Goal: Task Accomplishment & Management: Manage account settings

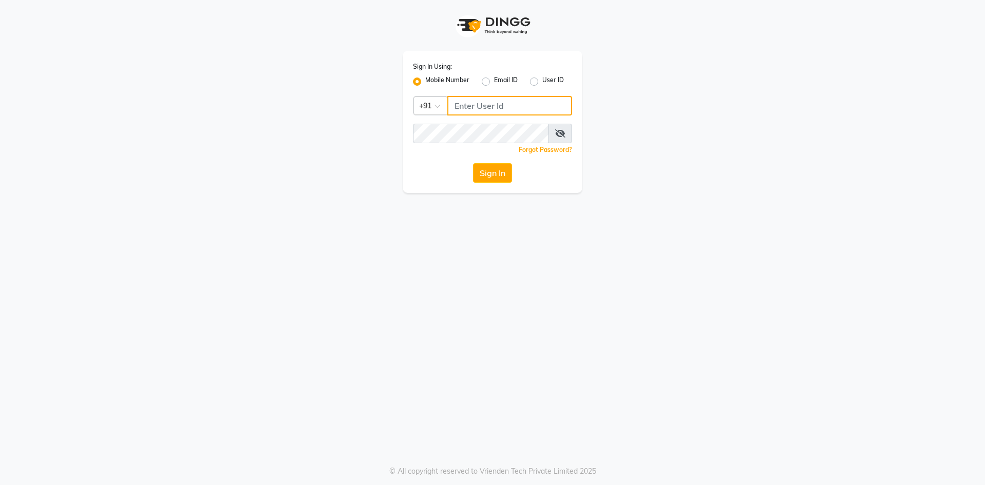
click at [485, 107] on input "Username" at bounding box center [509, 105] width 125 height 19
type input "7013125710"
click at [492, 171] on button "Sign In" at bounding box center [492, 172] width 39 height 19
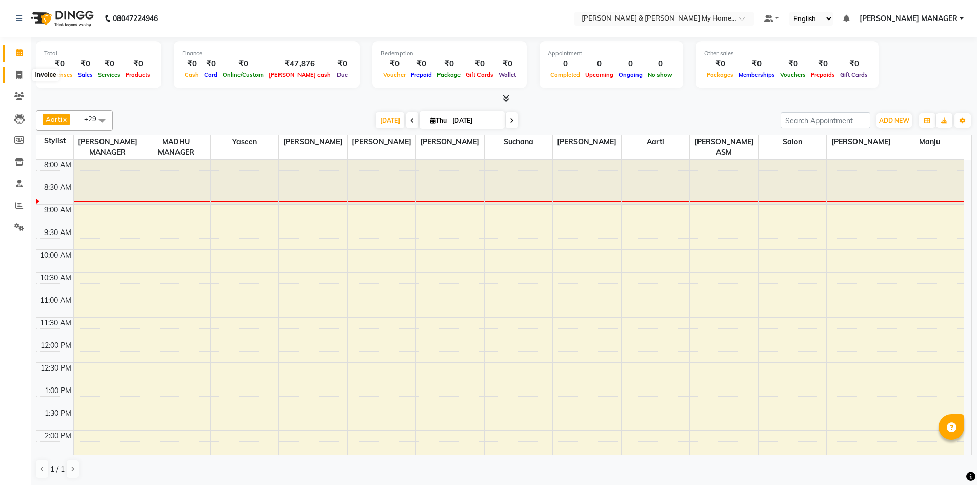
click at [16, 75] on icon at bounding box center [19, 75] width 6 height 8
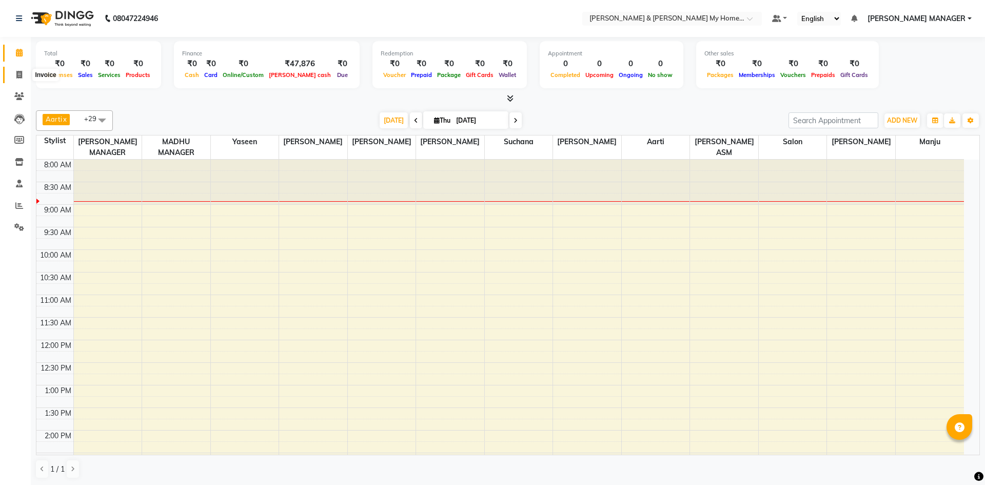
select select "8193"
select select "service"
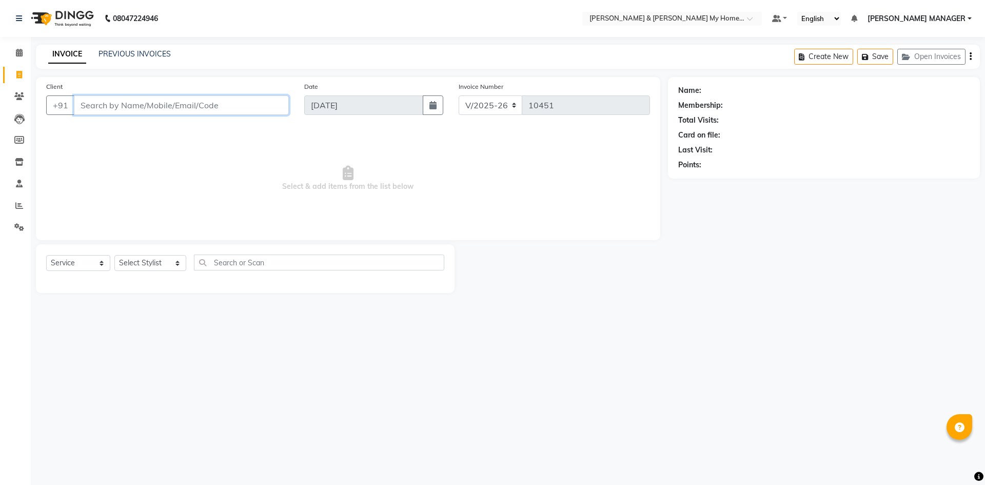
click at [144, 108] on input "Client" at bounding box center [181, 104] width 215 height 19
click at [139, 266] on select "Select Stylist [PERSON_NAME] Aarti [PERSON_NAME] Beauty [PERSON_NAME] Nail [PER…" at bounding box center [150, 263] width 72 height 16
select select "85313"
click at [114, 255] on select "Select Stylist [PERSON_NAME] Aarti [PERSON_NAME] Beauty [PERSON_NAME] Nail [PER…" at bounding box center [150, 263] width 72 height 16
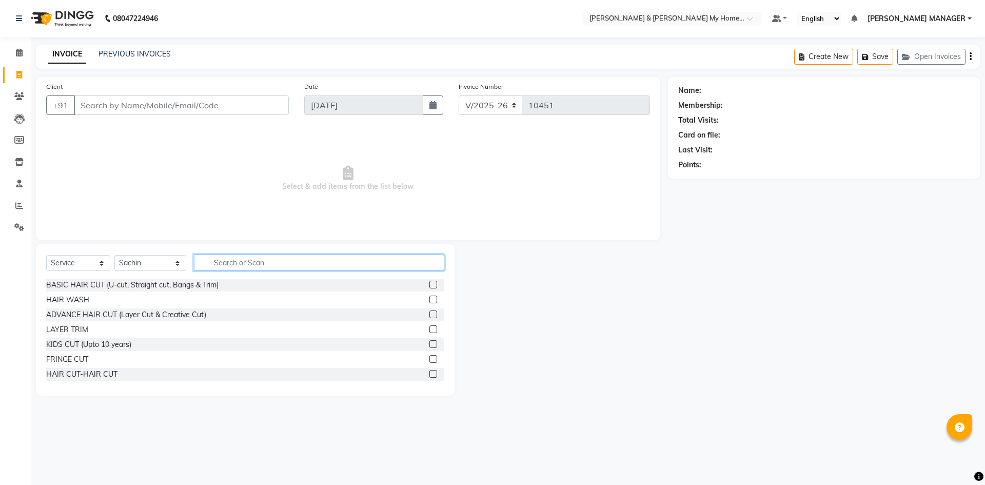
click at [225, 263] on input "text" at bounding box center [319, 262] width 250 height 16
type input "thre"
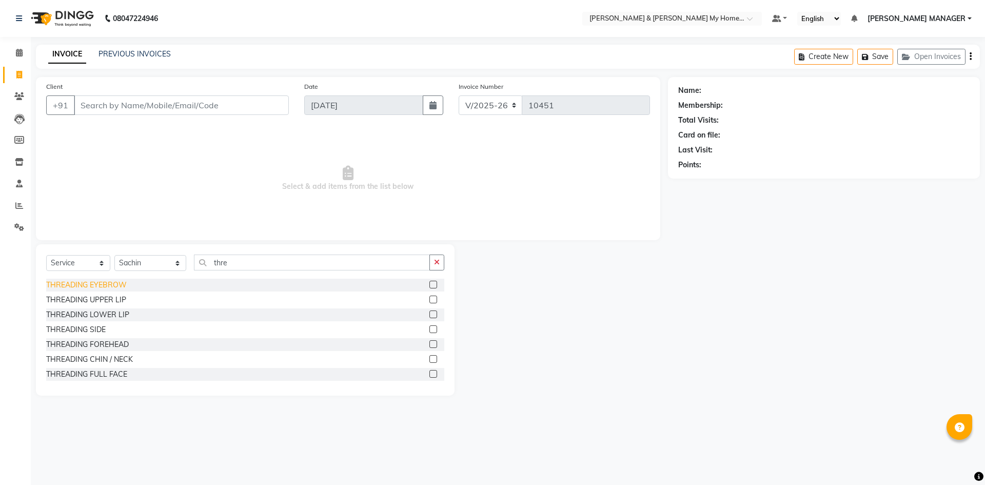
click at [116, 281] on div "THREADING EYEBROW" at bounding box center [86, 284] width 81 height 11
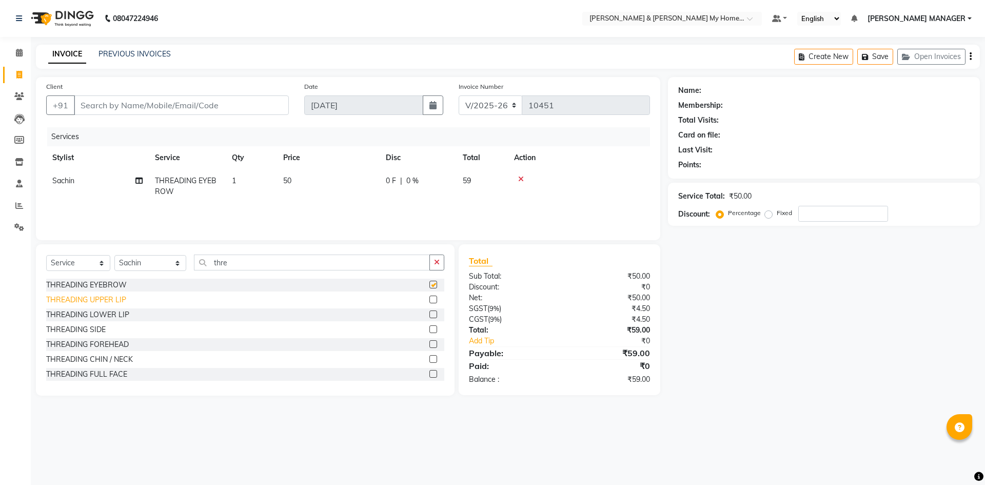
checkbox input "false"
click at [114, 302] on div "THREADING UPPER LIP" at bounding box center [86, 299] width 80 height 11
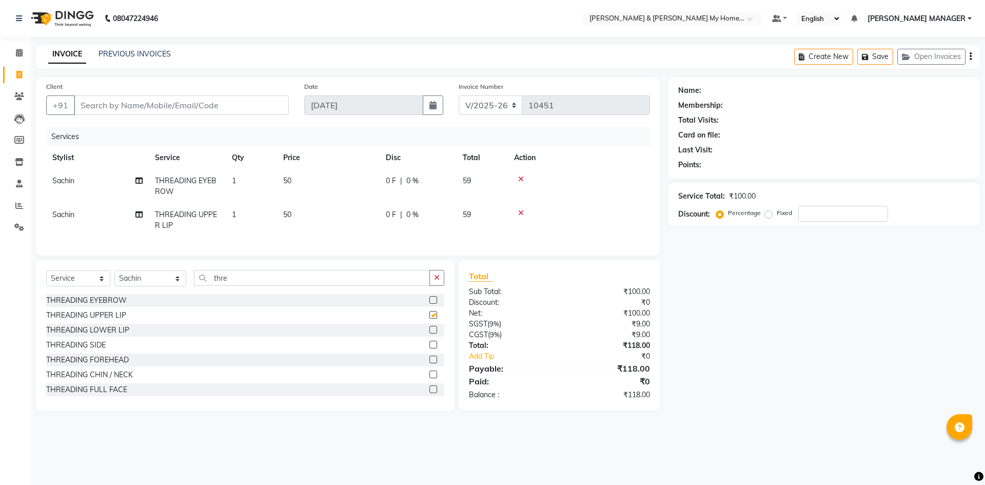
checkbox input "false"
click at [109, 380] on div "THREADING CHIN / NECK" at bounding box center [89, 374] width 87 height 11
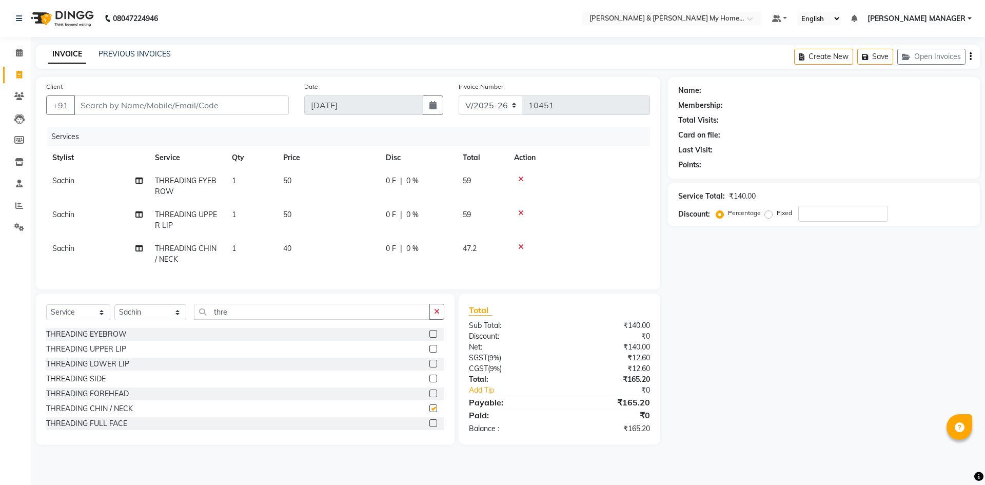
checkbox input "false"
click at [519, 178] on icon at bounding box center [521, 178] width 6 height 7
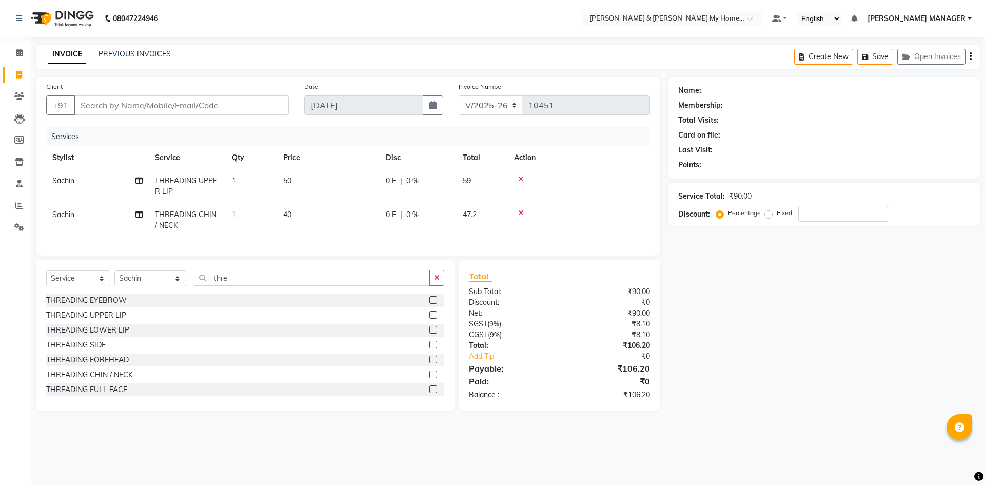
click at [521, 177] on icon at bounding box center [521, 178] width 6 height 7
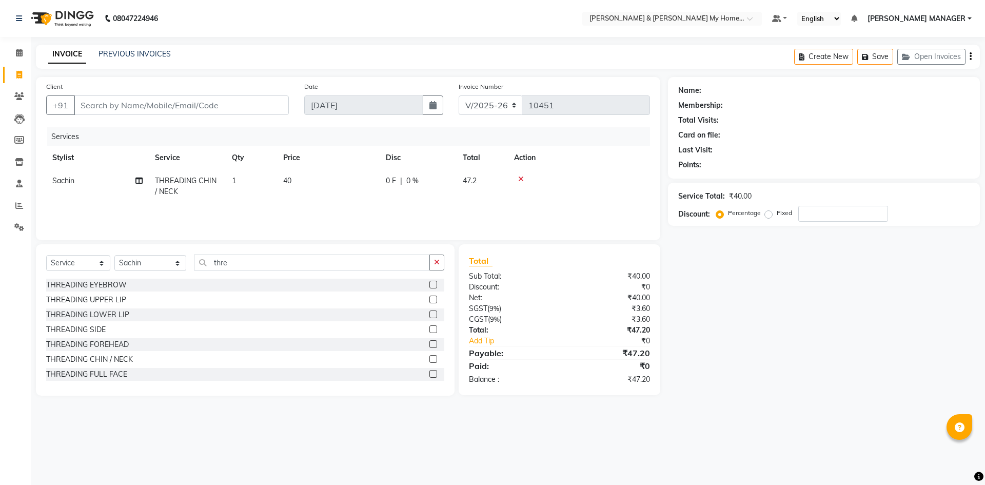
click at [521, 178] on icon at bounding box center [521, 178] width 6 height 7
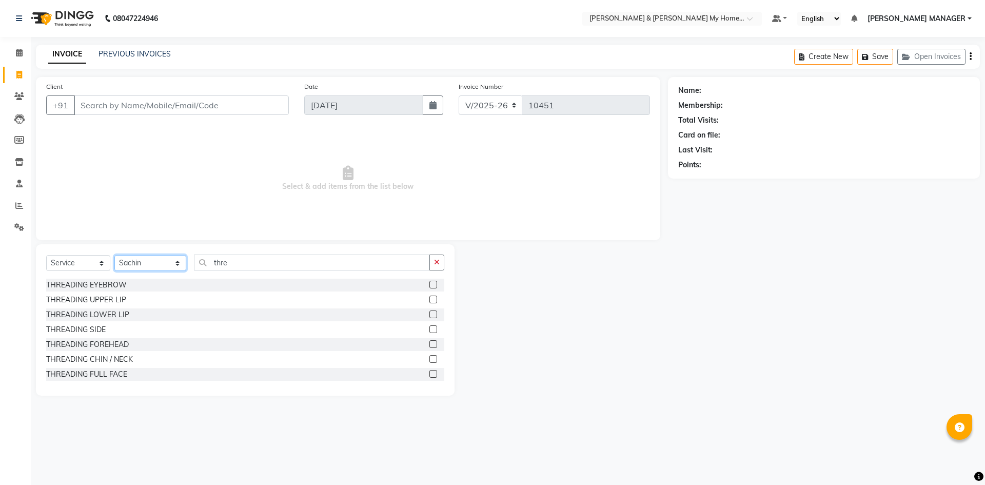
click at [135, 263] on select "Select Stylist [PERSON_NAME] Aarti [PERSON_NAME] Beauty [PERSON_NAME] Nail [PER…" at bounding box center [150, 263] width 72 height 16
select select "77264"
click at [114, 255] on select "Select Stylist [PERSON_NAME] Aarti [PERSON_NAME] Beauty [PERSON_NAME] Nail [PER…" at bounding box center [150, 263] width 72 height 16
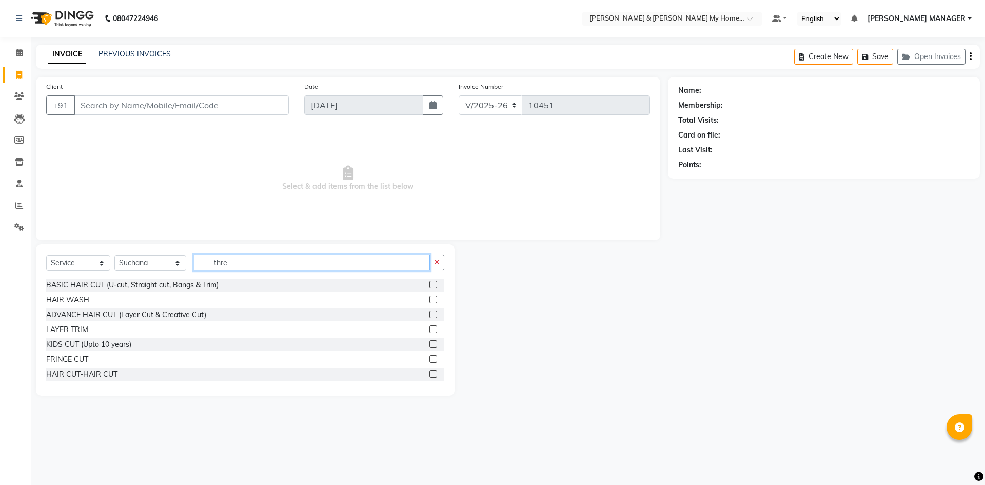
click at [229, 262] on input "thre" at bounding box center [312, 262] width 236 height 16
type input "thre"
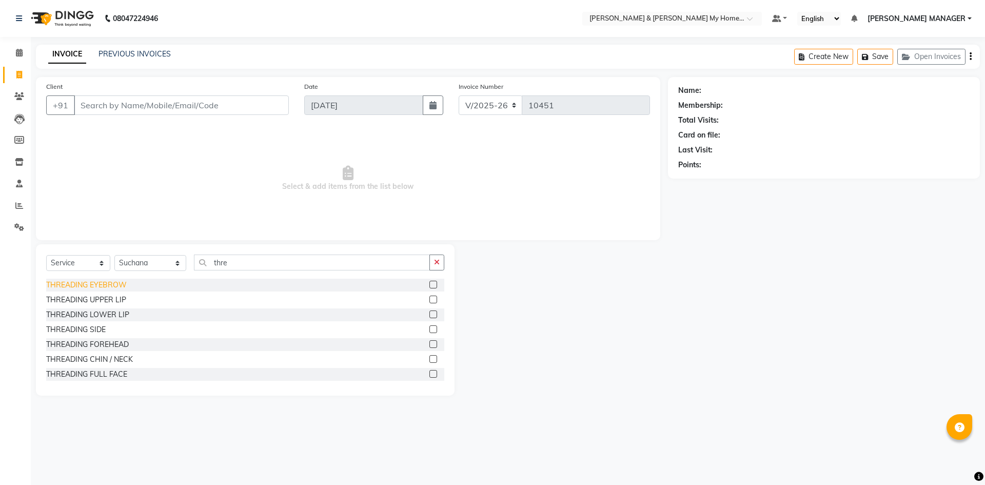
click at [95, 282] on div "THREADING EYEBROW" at bounding box center [86, 284] width 81 height 11
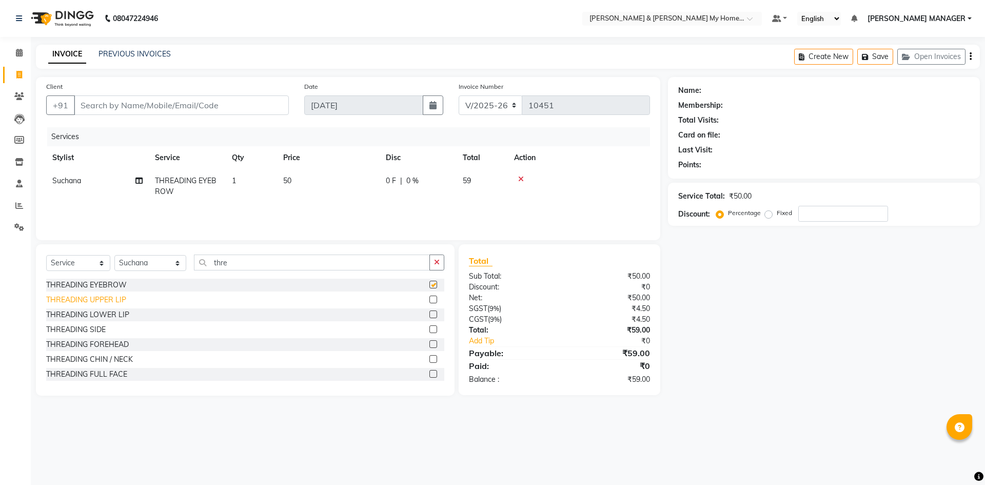
checkbox input "false"
click at [113, 300] on div "THREADING UPPER LIP" at bounding box center [86, 299] width 80 height 11
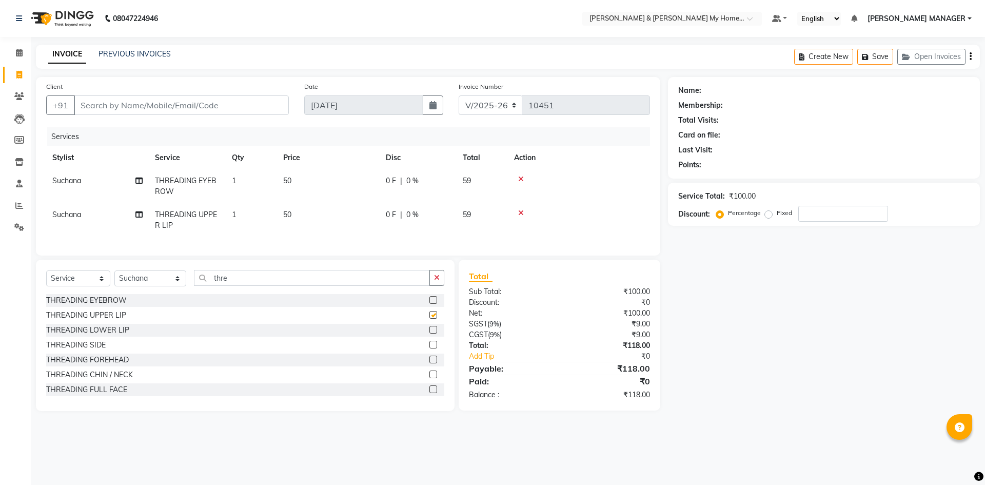
checkbox input "false"
drag, startPoint x: 117, startPoint y: 381, endPoint x: 153, endPoint y: 395, distance: 38.4
click at [118, 380] on div "THREADING CHIN / NECK" at bounding box center [89, 374] width 87 height 11
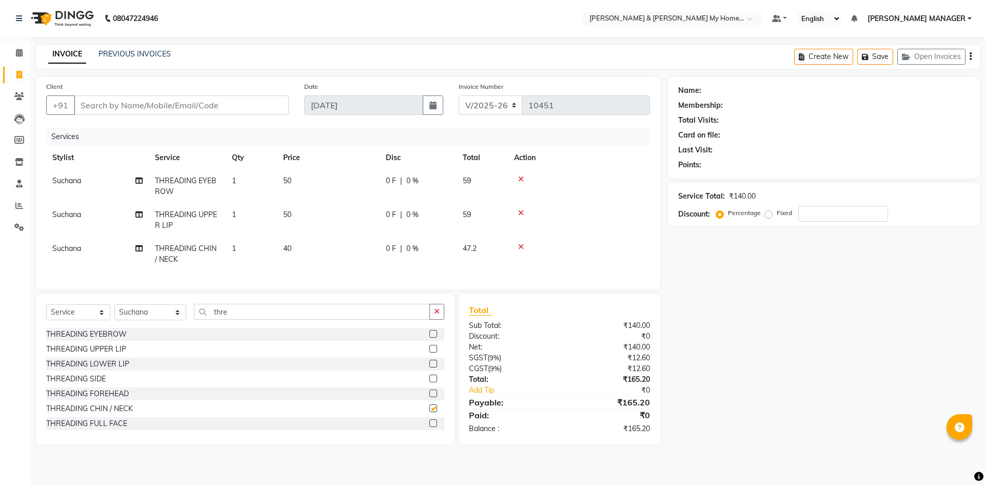
checkbox input "false"
click at [161, 108] on input "Client" at bounding box center [181, 104] width 215 height 19
type input "8"
type input "0"
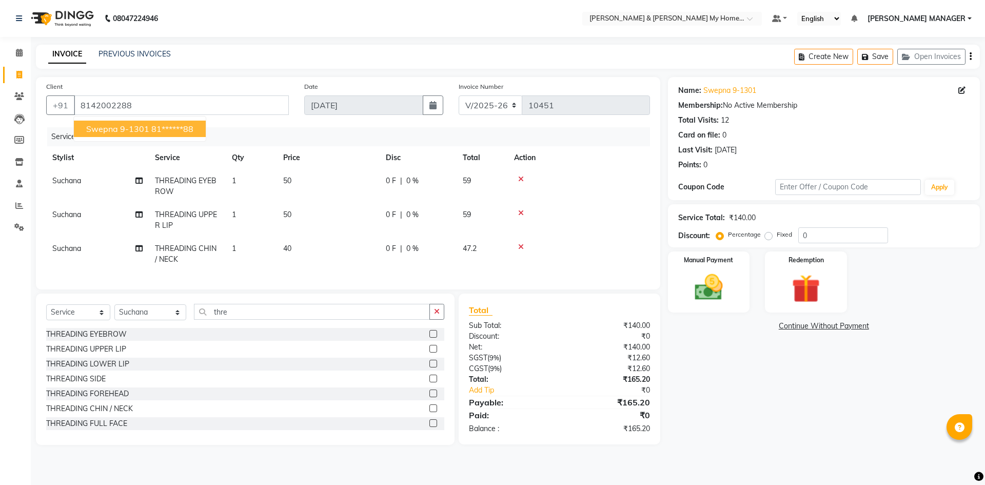
click at [161, 131] on ngb-highlight "81******88" at bounding box center [172, 129] width 42 height 10
type input "81******88"
click at [724, 293] on img at bounding box center [709, 287] width 48 height 34
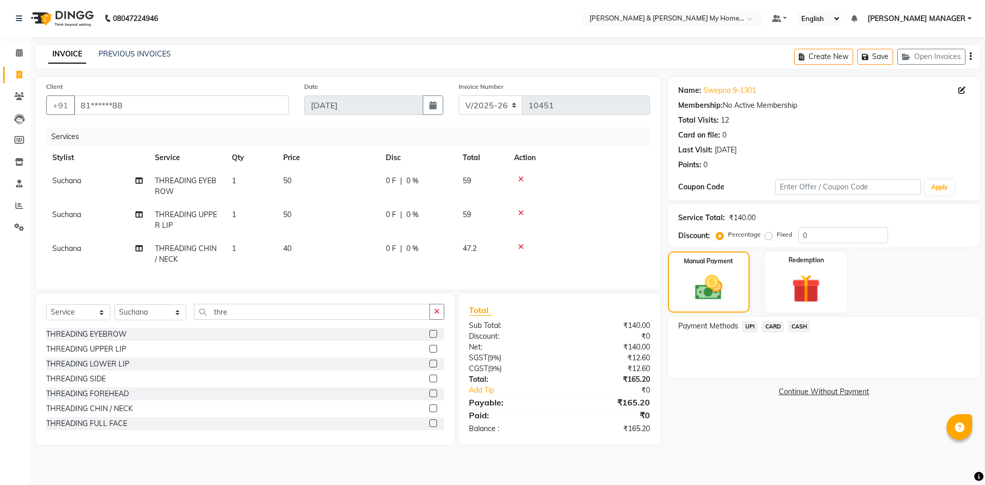
click at [799, 324] on span "CASH" at bounding box center [799, 327] width 22 height 12
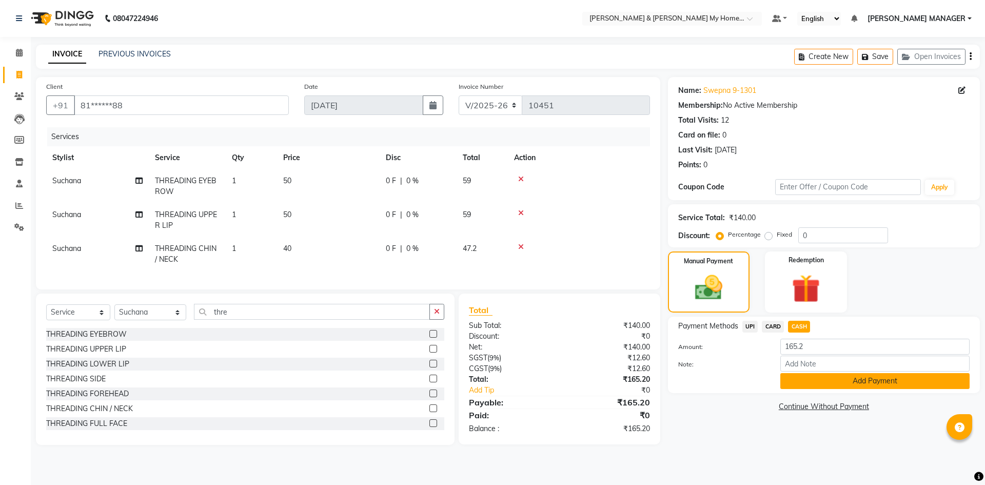
click at [795, 383] on button "Add Payment" at bounding box center [874, 381] width 189 height 16
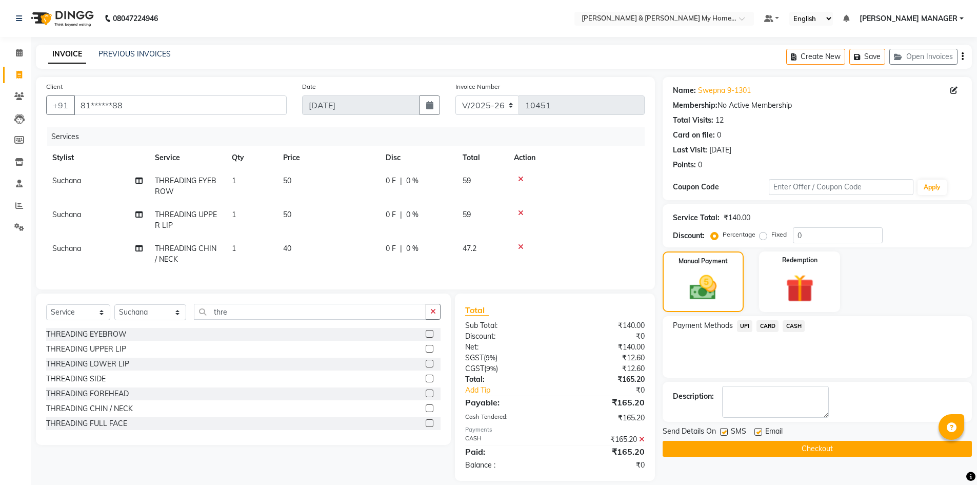
click at [792, 448] on button "Checkout" at bounding box center [817, 449] width 309 height 16
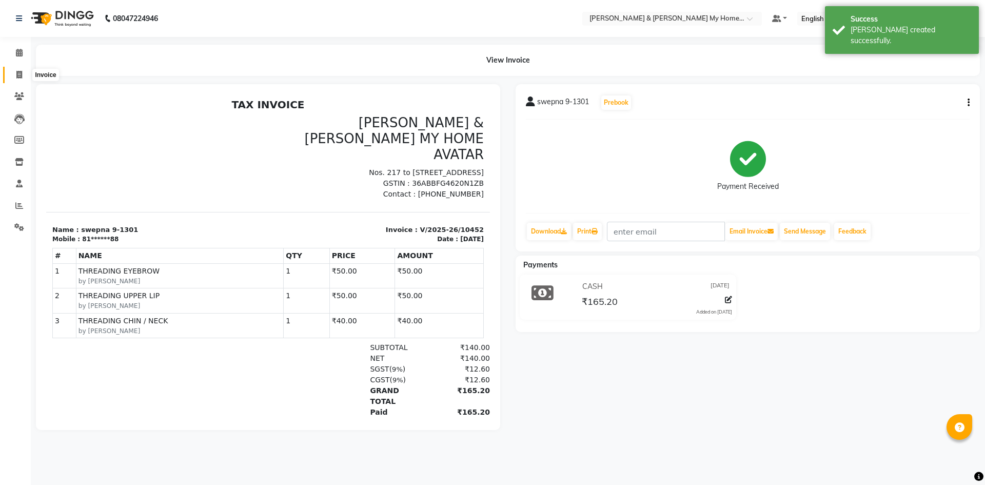
click at [22, 76] on icon at bounding box center [19, 75] width 6 height 8
select select "8193"
select select "service"
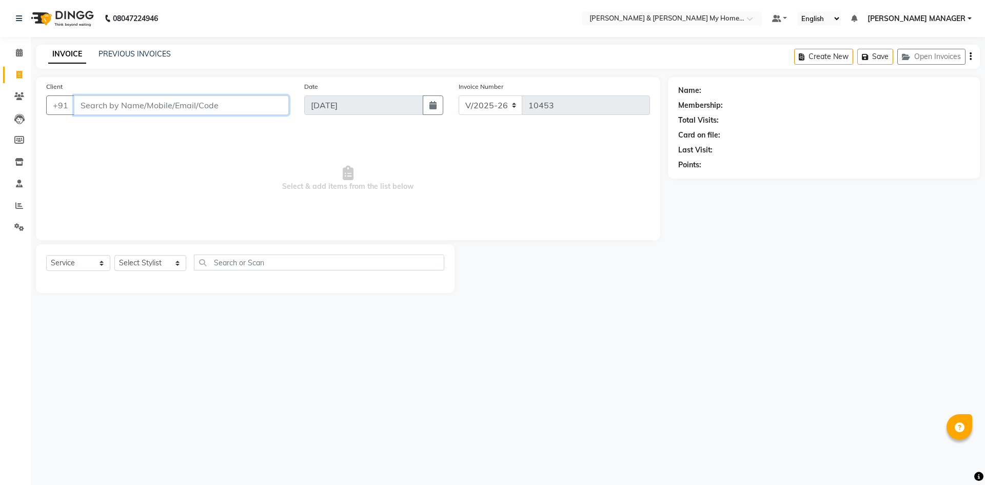
click at [174, 111] on input "Client" at bounding box center [181, 104] width 215 height 19
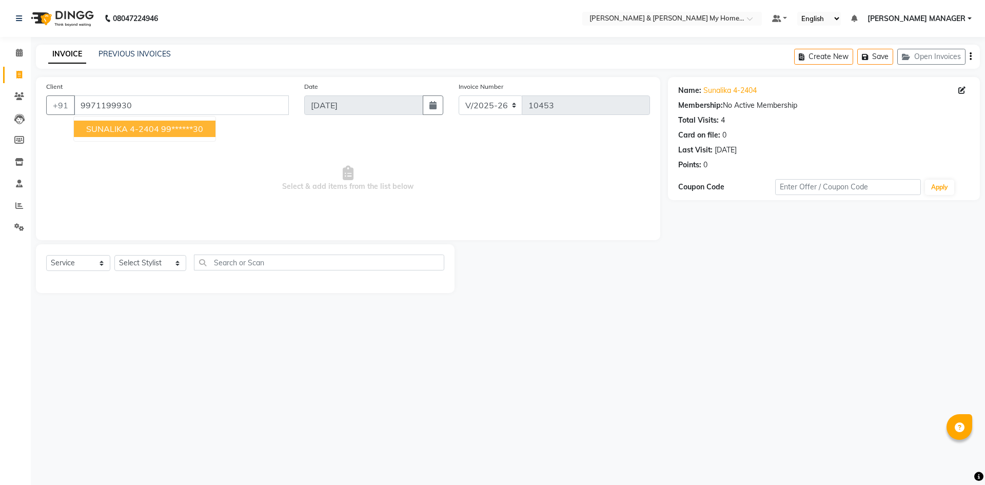
click at [164, 132] on ngb-highlight "99******30" at bounding box center [182, 129] width 42 height 10
type input "99******30"
click at [145, 266] on select "Select Stylist [PERSON_NAME] Aarti [PERSON_NAME] Beauty [PERSON_NAME] Nail [PER…" at bounding box center [150, 263] width 72 height 16
select select "85313"
click at [114, 255] on select "Select Stylist [PERSON_NAME] Aarti [PERSON_NAME] Beauty [PERSON_NAME] Nail [PER…" at bounding box center [150, 263] width 72 height 16
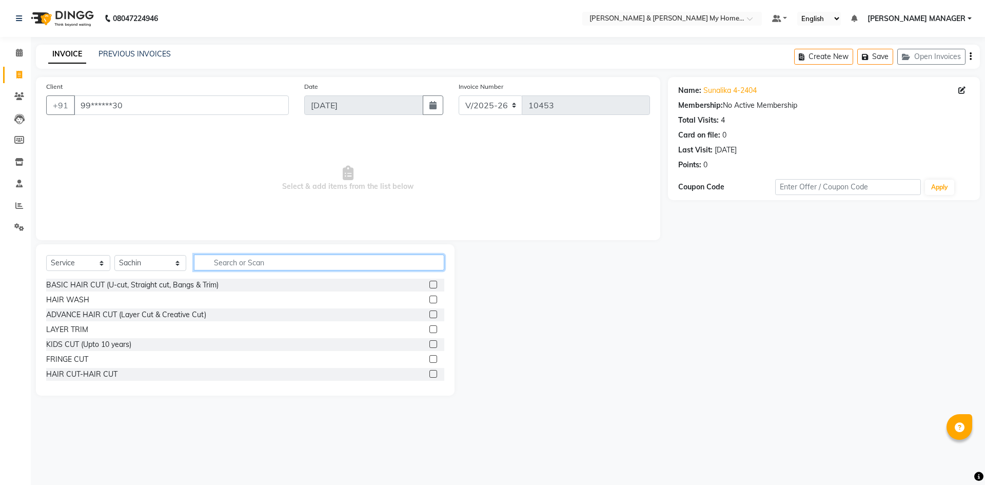
click at [245, 265] on input "text" at bounding box center [319, 262] width 250 height 16
click at [110, 371] on div "HAIR CUT-HAIR CUT" at bounding box center [81, 374] width 71 height 11
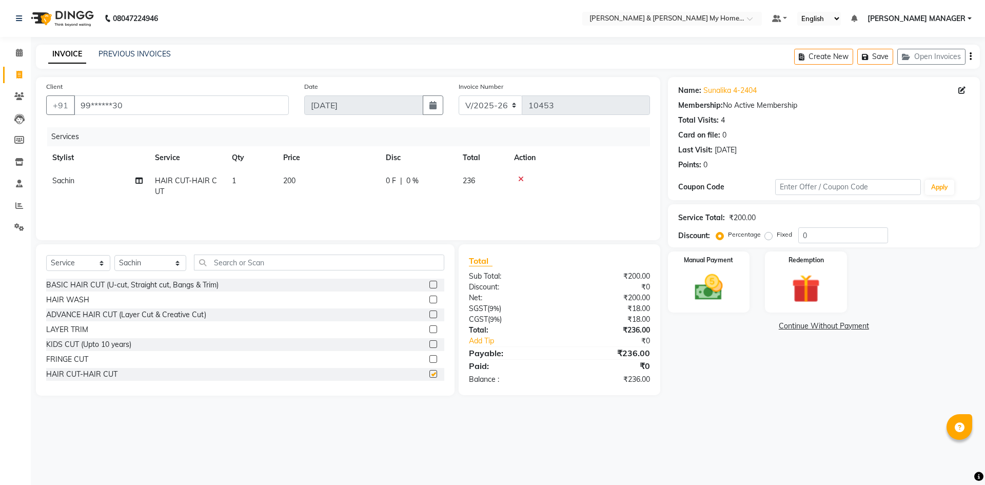
checkbox input "false"
click at [685, 299] on img at bounding box center [709, 287] width 48 height 34
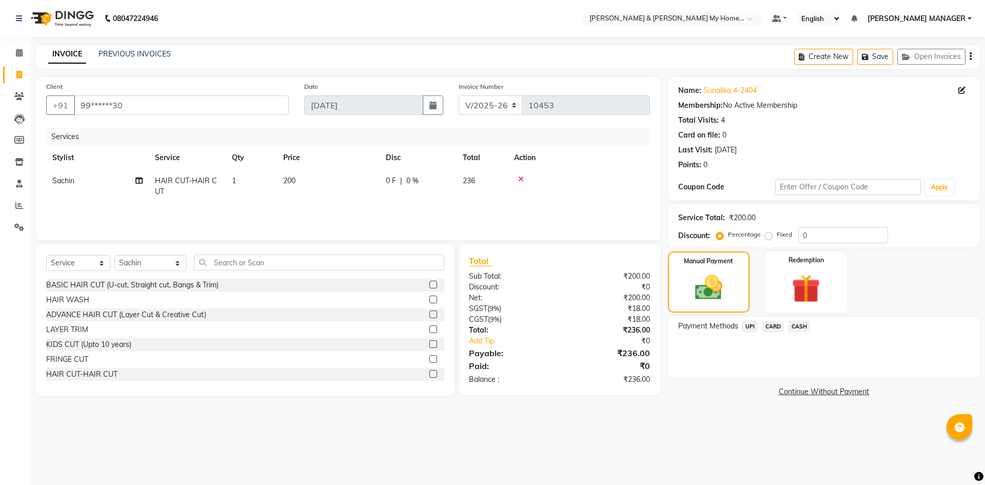
click at [776, 326] on span "CARD" at bounding box center [773, 327] width 22 height 12
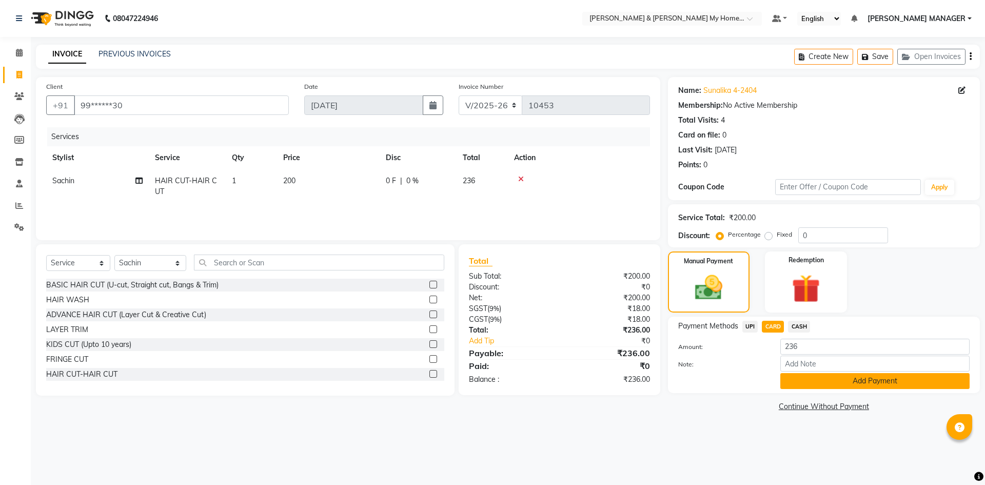
click at [808, 379] on button "Add Payment" at bounding box center [874, 381] width 189 height 16
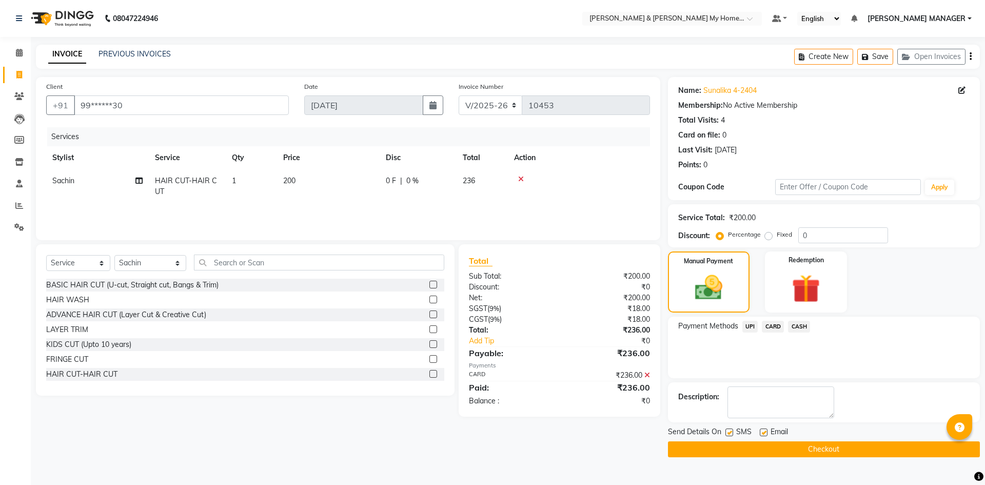
click at [827, 451] on button "Checkout" at bounding box center [824, 449] width 312 height 16
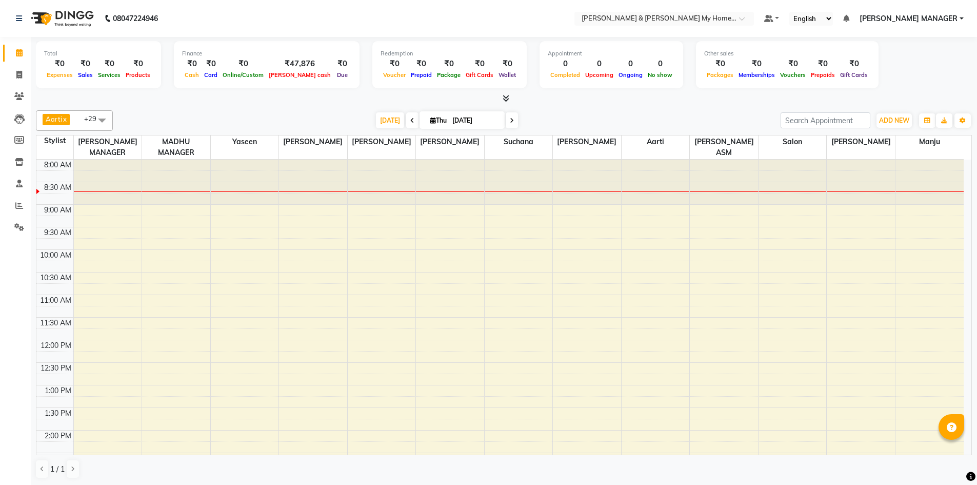
click at [506, 101] on icon at bounding box center [506, 98] width 7 height 8
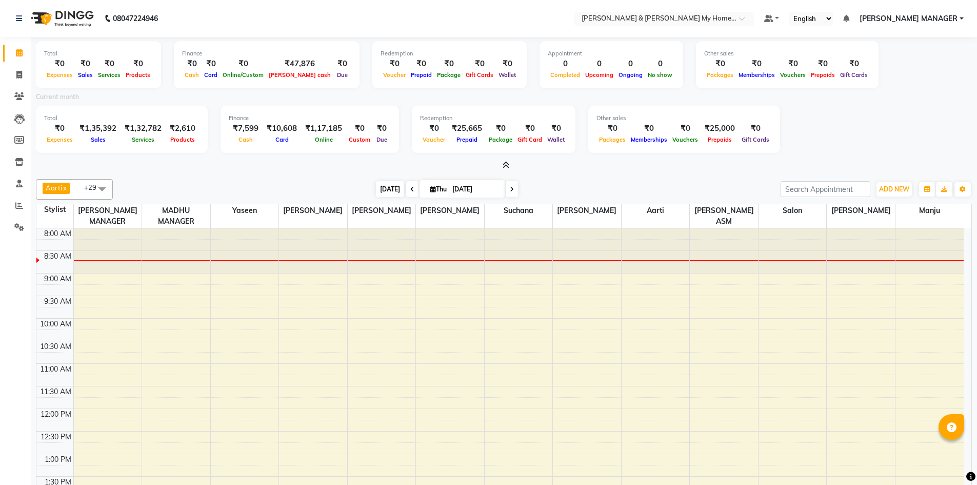
click at [388, 190] on span "Today" at bounding box center [390, 189] width 28 height 16
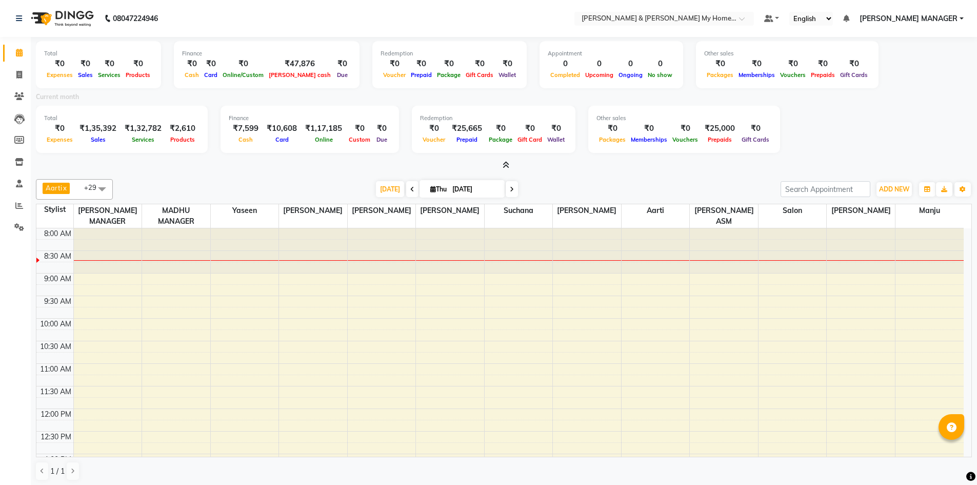
click at [410, 189] on icon at bounding box center [412, 189] width 4 height 6
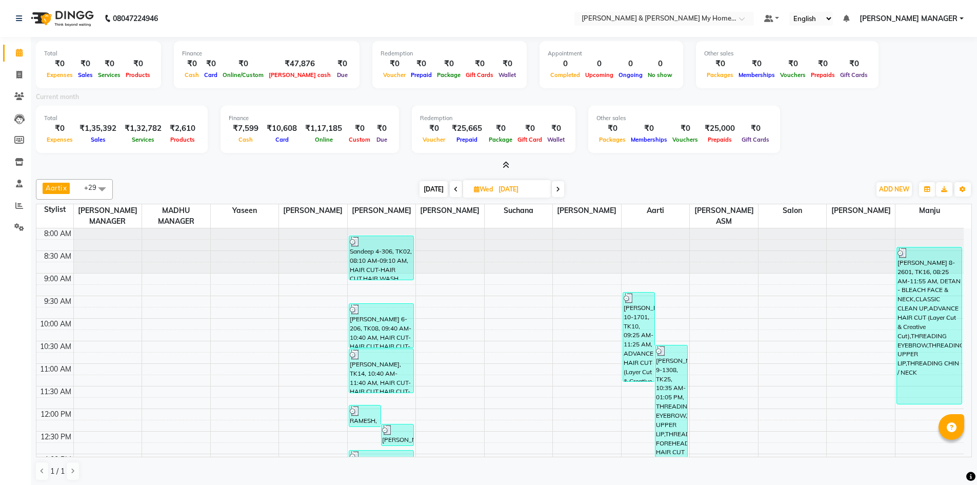
click at [426, 187] on span "Today" at bounding box center [433, 189] width 28 height 16
type input "[DATE]"
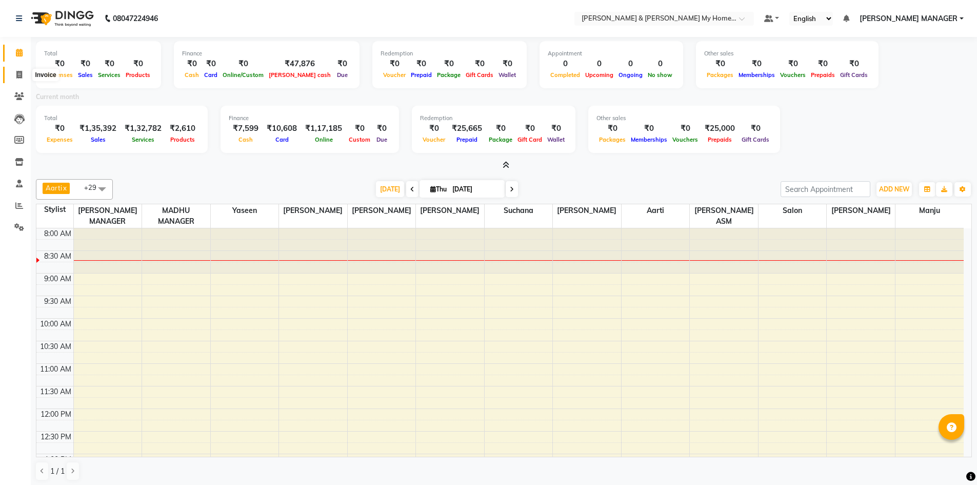
click at [19, 80] on span at bounding box center [19, 75] width 18 height 12
select select "8193"
select select "service"
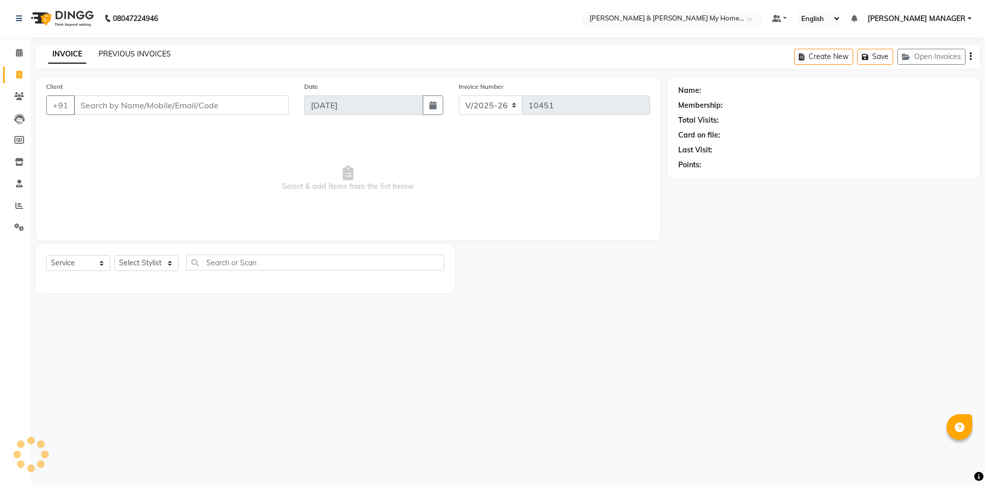
click at [143, 51] on link "PREVIOUS INVOICES" at bounding box center [134, 53] width 72 height 9
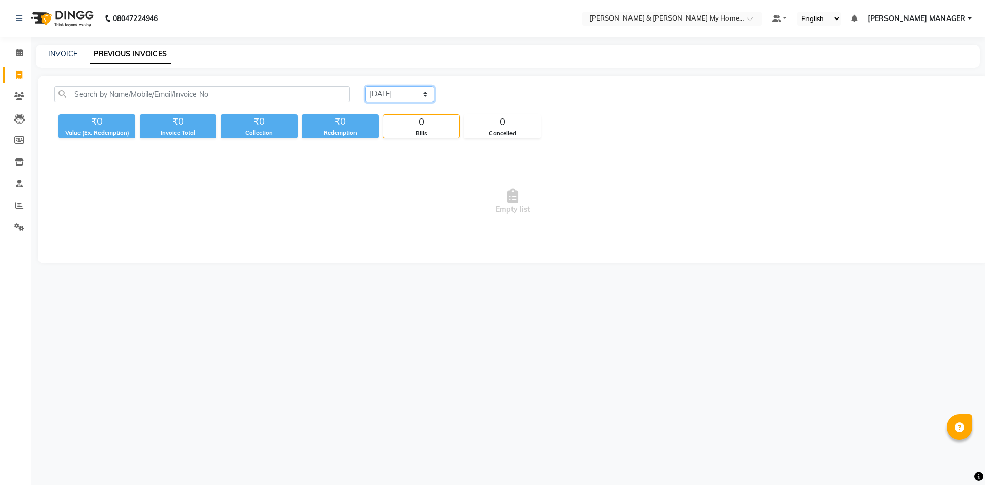
click at [377, 93] on select "Today Yesterday Custom Range" at bounding box center [399, 94] width 69 height 16
select select "yesterday"
click at [365, 86] on select "Today Yesterday Custom Range" at bounding box center [399, 94] width 69 height 16
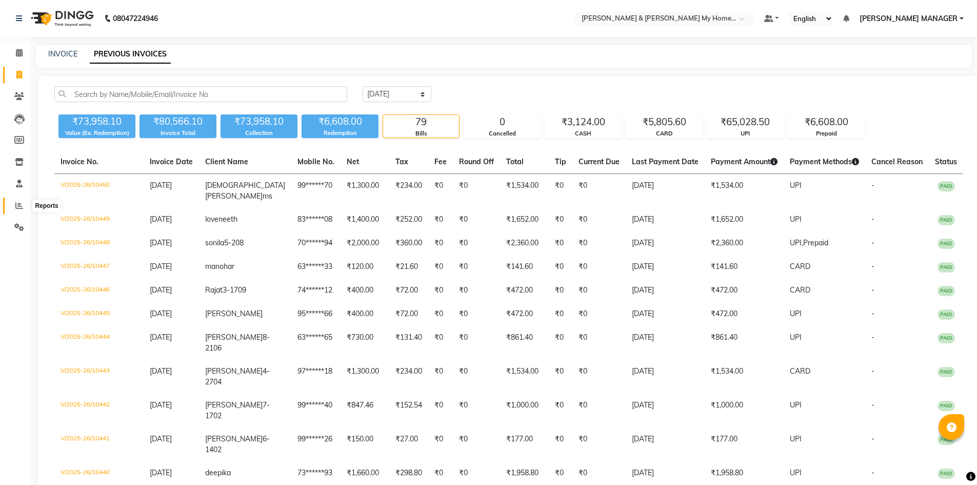
click at [18, 202] on icon at bounding box center [19, 206] width 8 height 8
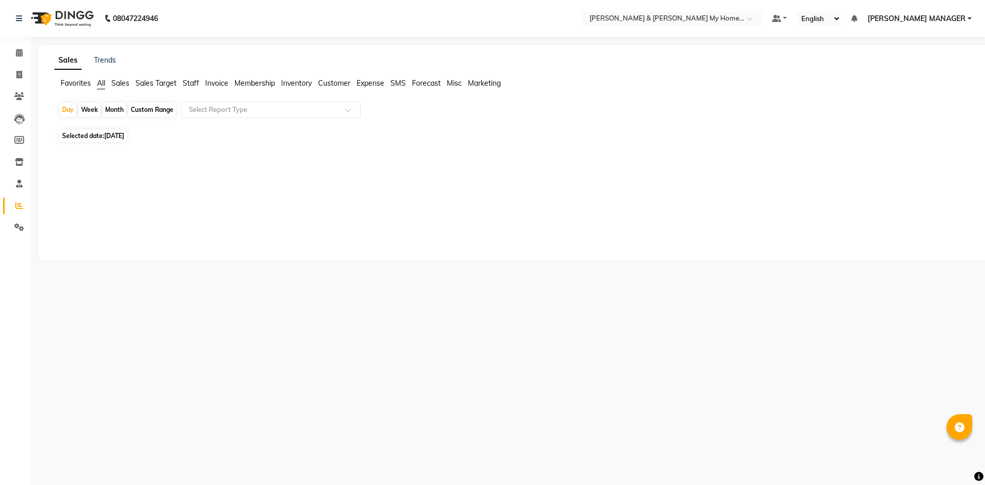
click at [187, 82] on span "Staff" at bounding box center [191, 82] width 16 height 9
click at [249, 112] on input "text" at bounding box center [261, 110] width 148 height 10
click at [71, 111] on div "Day" at bounding box center [67, 110] width 17 height 14
select select "9"
select select "2025"
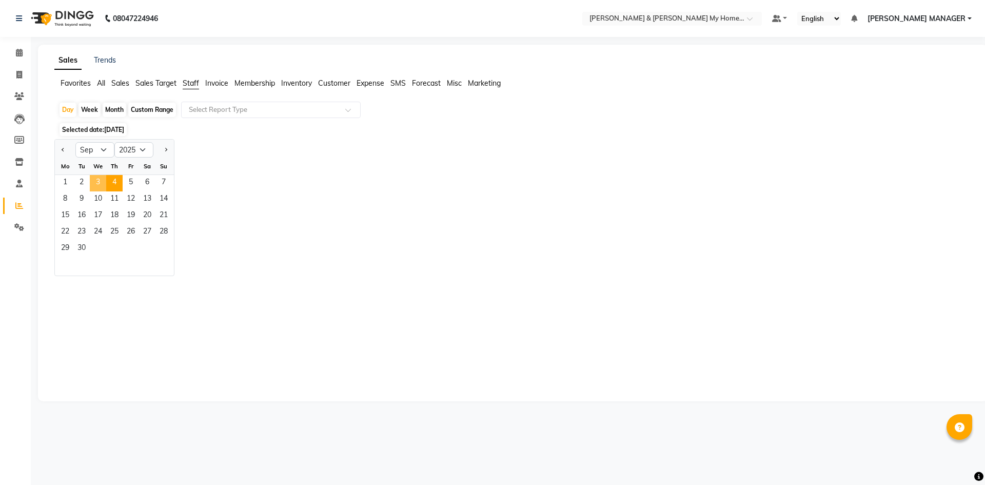
click at [99, 179] on span "3" at bounding box center [98, 183] width 16 height 16
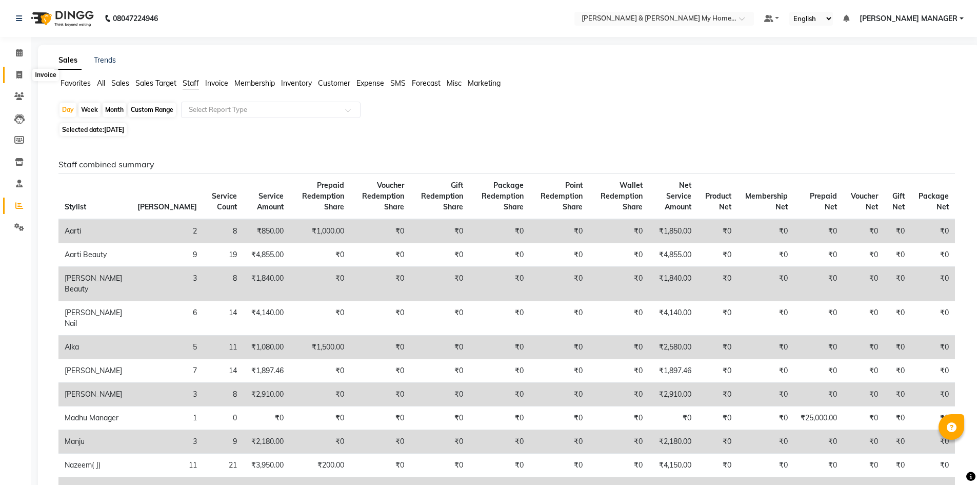
click at [23, 76] on span at bounding box center [19, 75] width 18 height 12
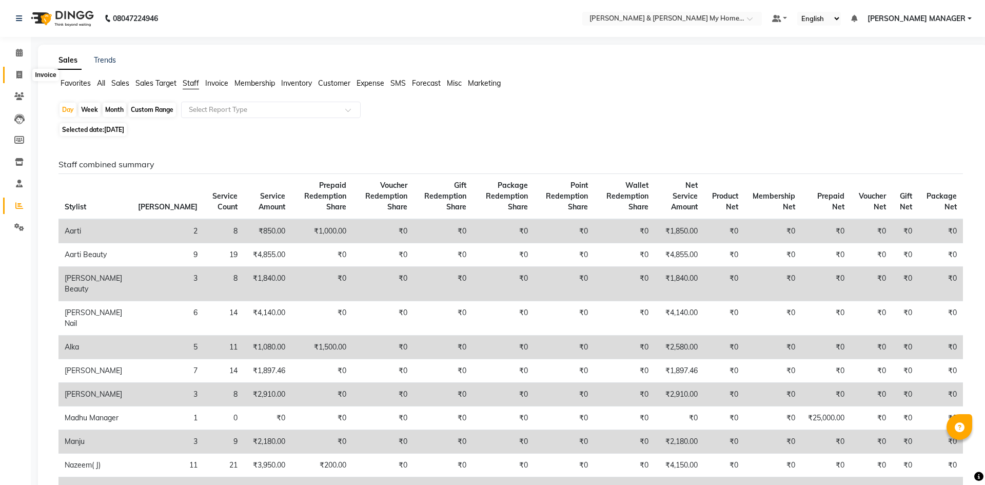
select select "8193"
select select "service"
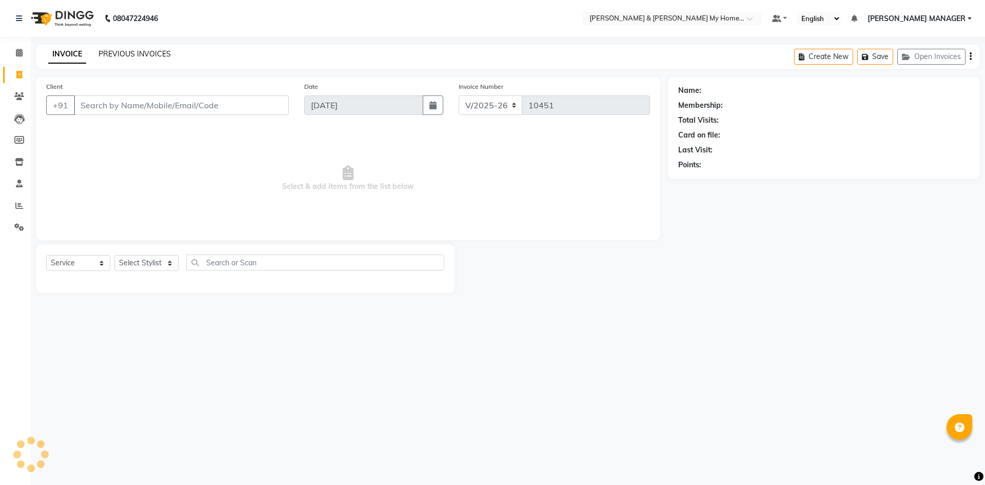
click at [139, 52] on link "PREVIOUS INVOICES" at bounding box center [134, 53] width 72 height 9
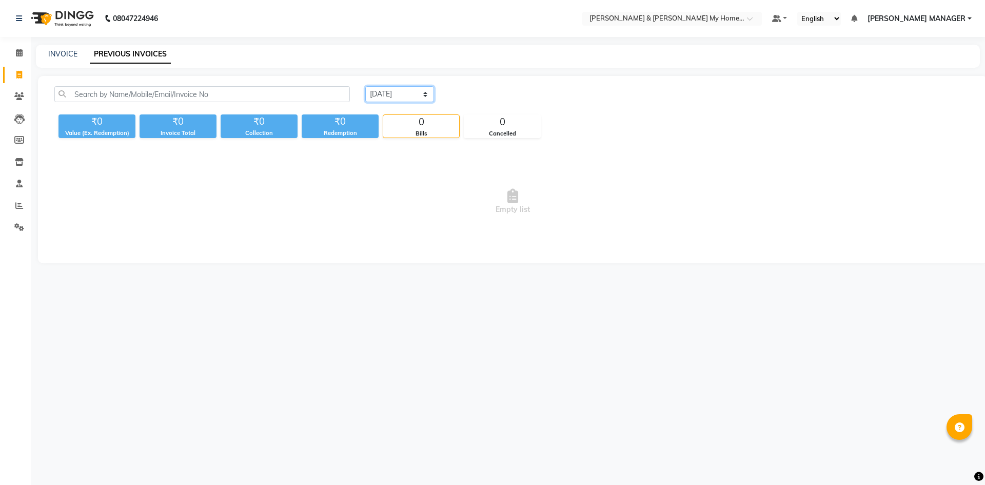
click at [388, 98] on select "Today Yesterday Custom Range" at bounding box center [399, 94] width 69 height 16
select select "yesterday"
click at [365, 86] on select "Today Yesterday Custom Range" at bounding box center [399, 94] width 69 height 16
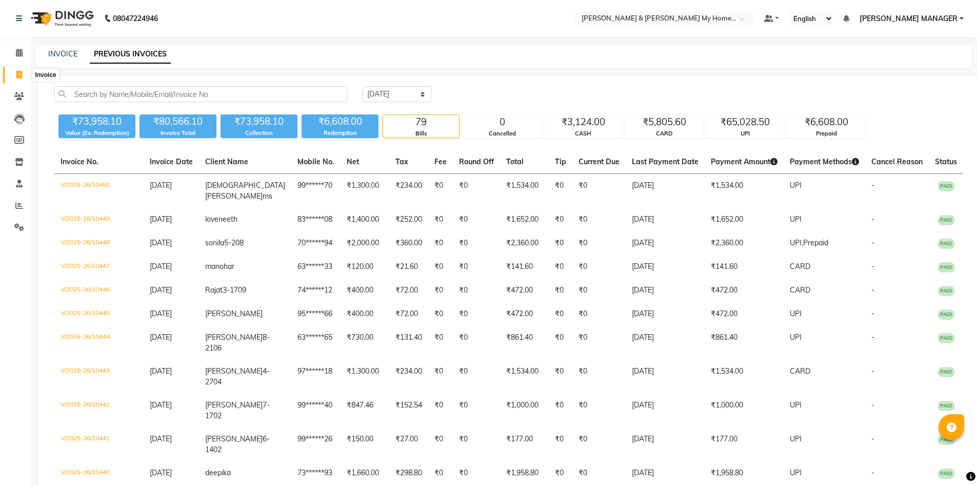
click at [22, 76] on icon at bounding box center [19, 75] width 6 height 8
select select "8193"
select select "service"
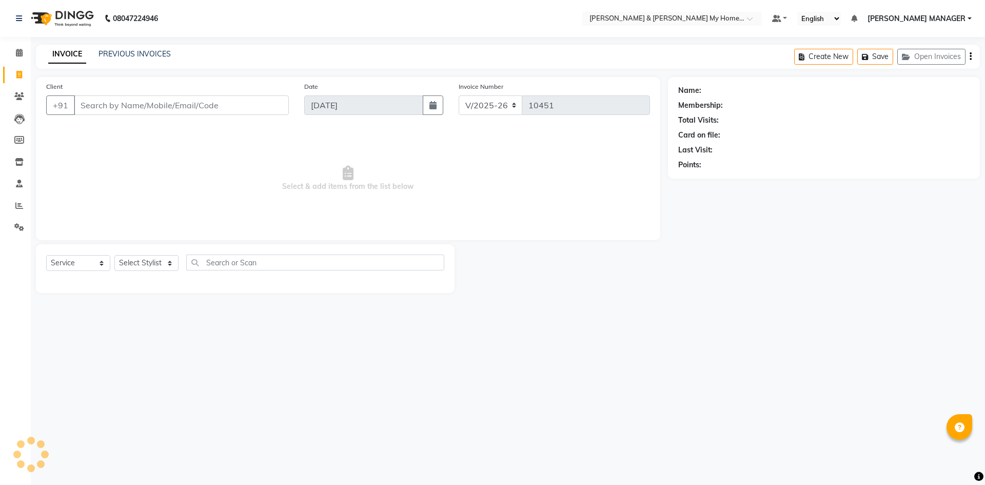
click at [145, 105] on input "Client" at bounding box center [181, 104] width 215 height 19
type input "9618338323"
click at [264, 107] on span "Add Client" at bounding box center [262, 105] width 41 height 10
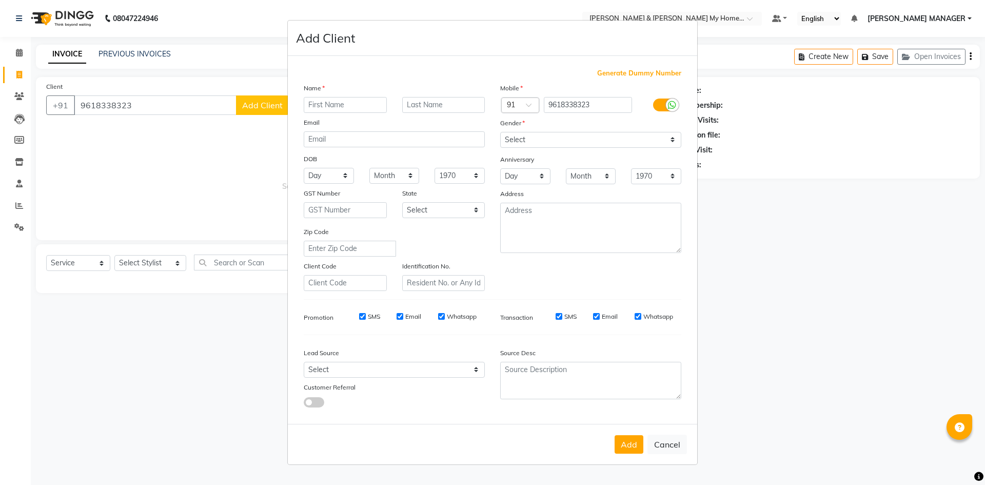
click at [371, 104] on input "text" at bounding box center [345, 105] width 83 height 16
type input "[PERSON_NAME]"
drag, startPoint x: 518, startPoint y: 139, endPoint x: 519, endPoint y: 146, distance: 6.7
click at [518, 139] on select "Select Male Female Other Prefer Not To Say" at bounding box center [590, 140] width 181 height 16
select select "male"
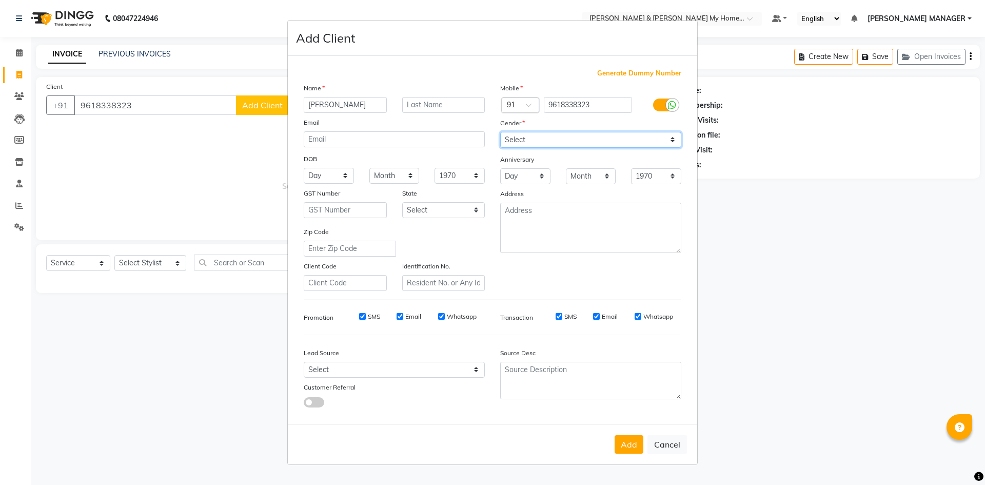
click at [500, 132] on select "Select Male Female Other Prefer Not To Say" at bounding box center [590, 140] width 181 height 16
click at [632, 451] on button "Add" at bounding box center [628, 444] width 29 height 18
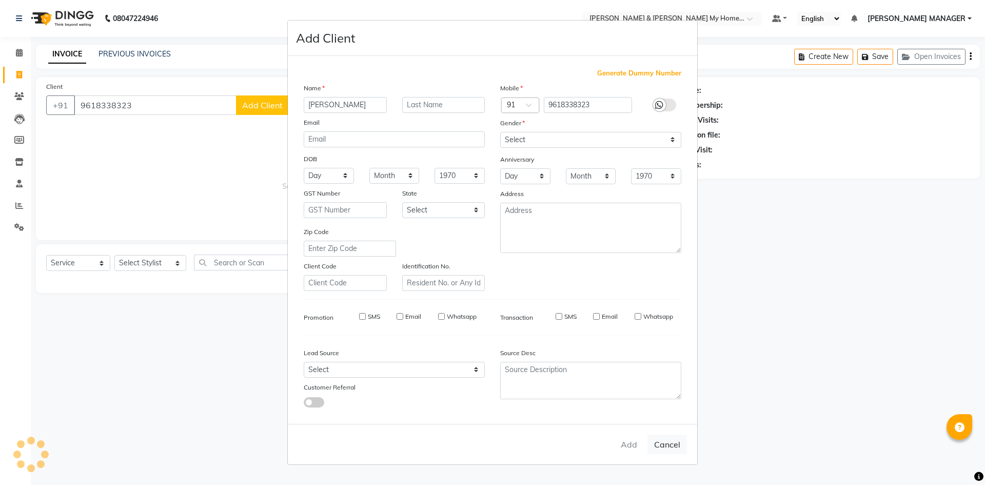
type input "96******23"
select select
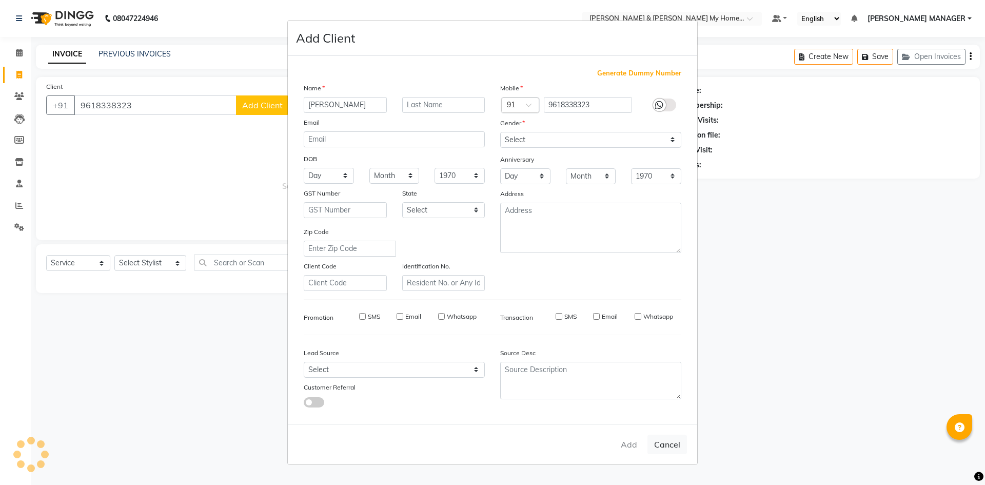
select select
checkbox input "false"
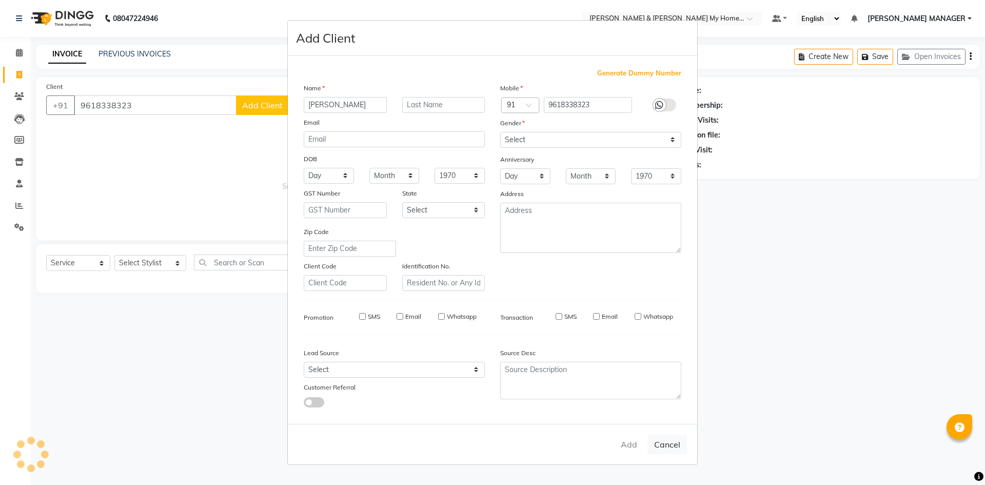
checkbox input "false"
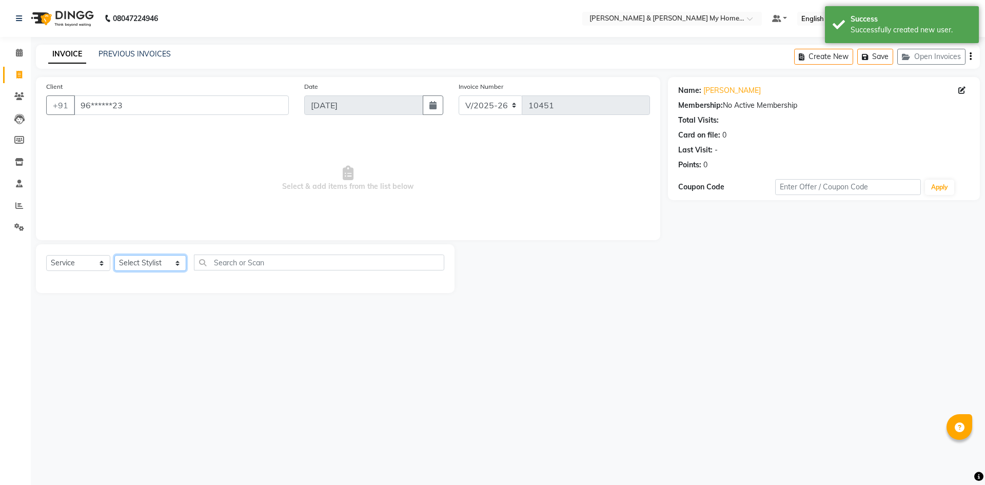
click at [132, 263] on select "Select Stylist [PERSON_NAME] Aarti [PERSON_NAME] Beauty [PERSON_NAME] Nail [PER…" at bounding box center [150, 263] width 72 height 16
select select "83966"
click at [114, 255] on select "Select Stylist [PERSON_NAME] Aarti [PERSON_NAME] Beauty [PERSON_NAME] Nail [PER…" at bounding box center [150, 263] width 72 height 16
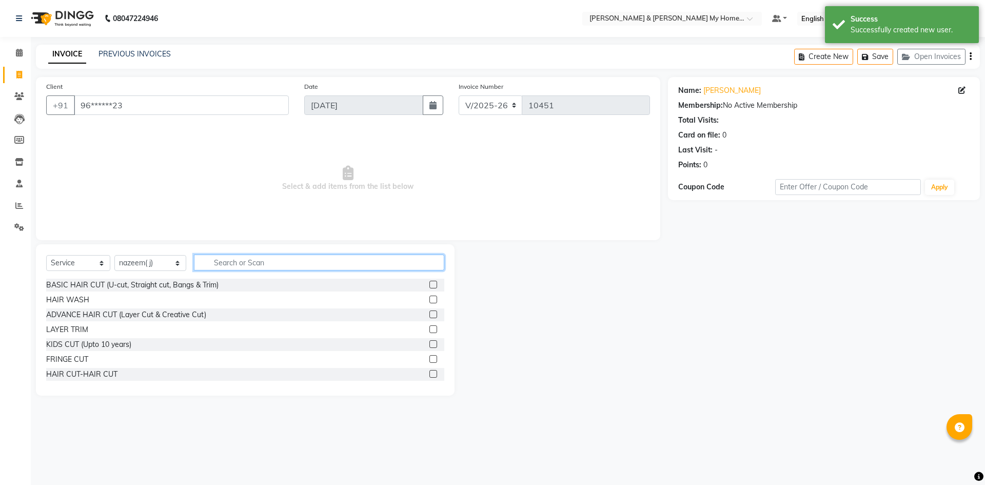
click at [231, 262] on input "text" at bounding box center [319, 262] width 250 height 16
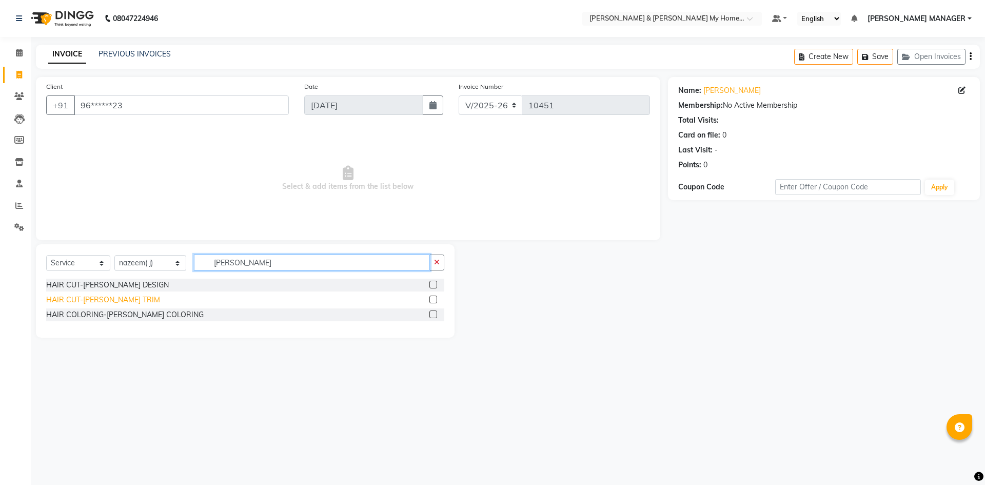
type input "beard"
click at [108, 297] on div "HAIR CUT-[PERSON_NAME] TRIM" at bounding box center [103, 299] width 114 height 11
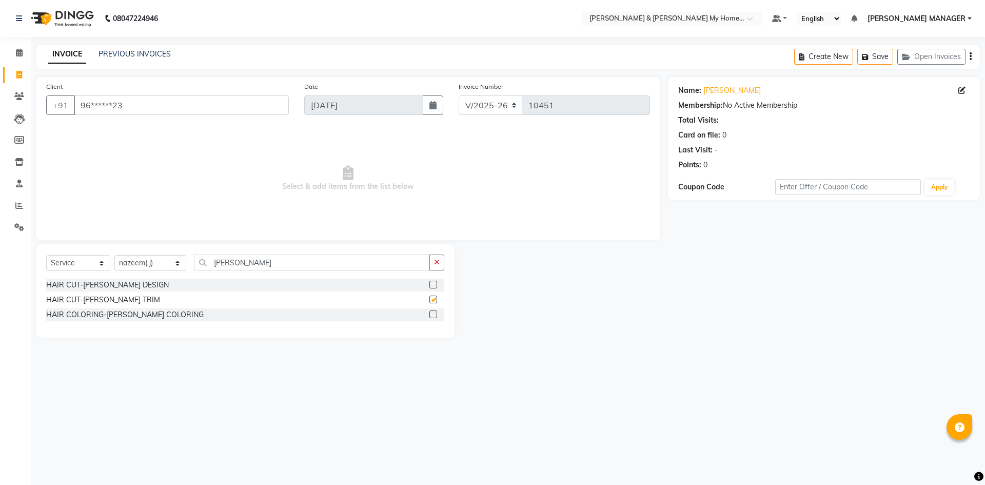
checkbox input "false"
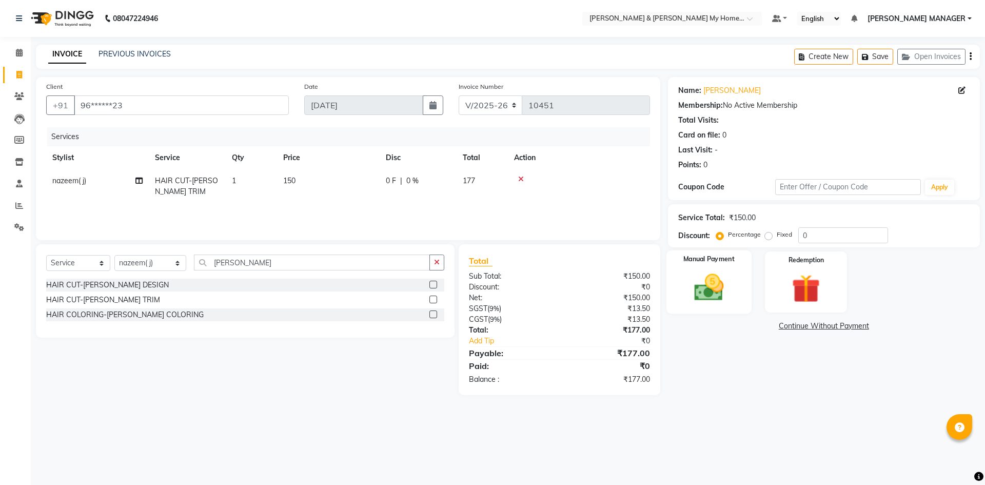
click at [707, 308] on div "Manual Payment" at bounding box center [708, 281] width 85 height 63
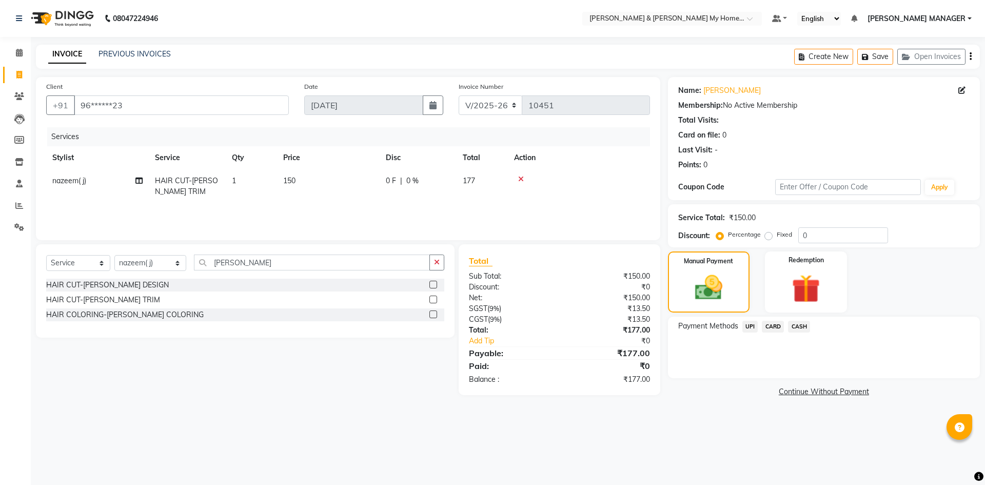
click at [754, 324] on span "UPI" at bounding box center [750, 327] width 16 height 12
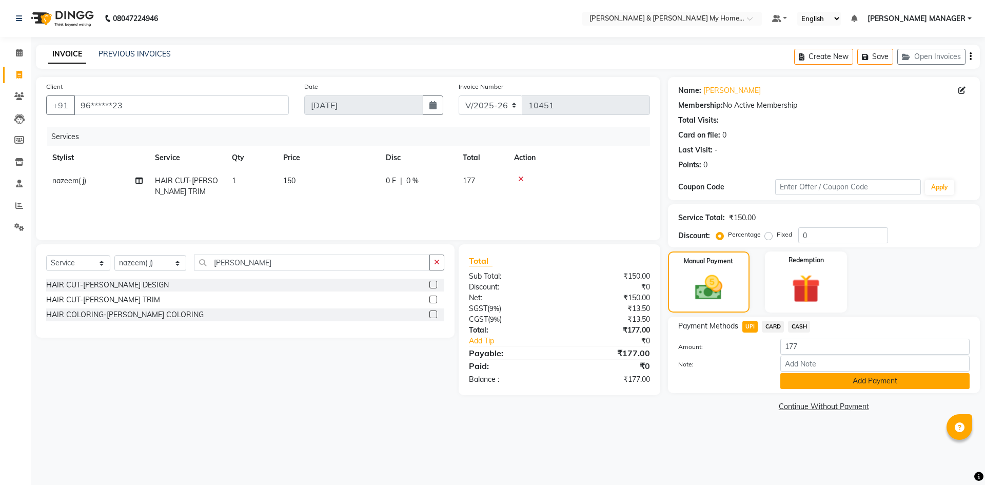
click at [814, 385] on button "Add Payment" at bounding box center [874, 381] width 189 height 16
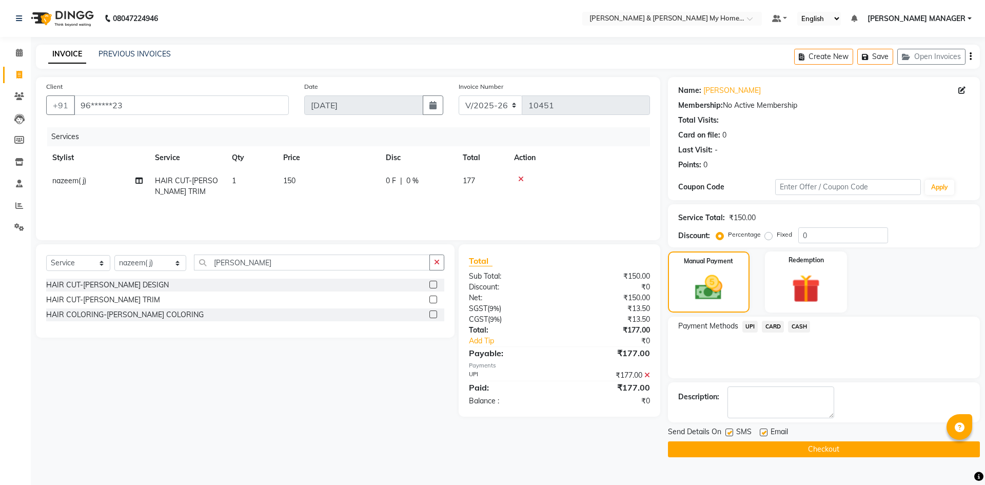
click at [814, 454] on button "Checkout" at bounding box center [824, 449] width 312 height 16
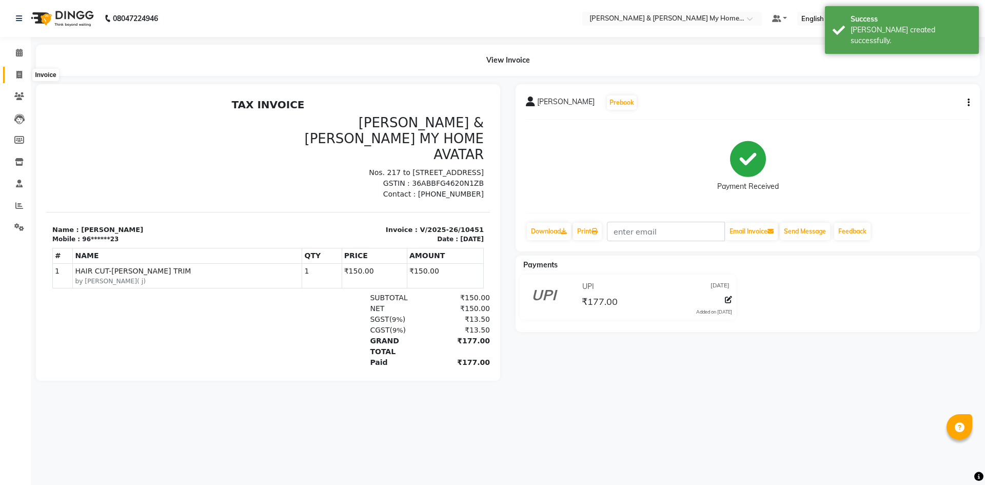
click at [16, 71] on span at bounding box center [19, 75] width 18 height 12
select select "service"
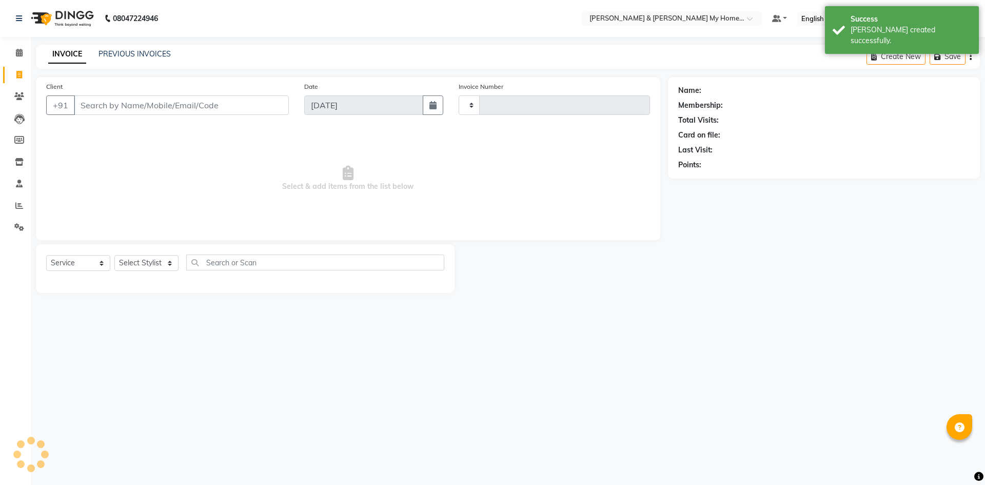
type input "10452"
select select "8193"
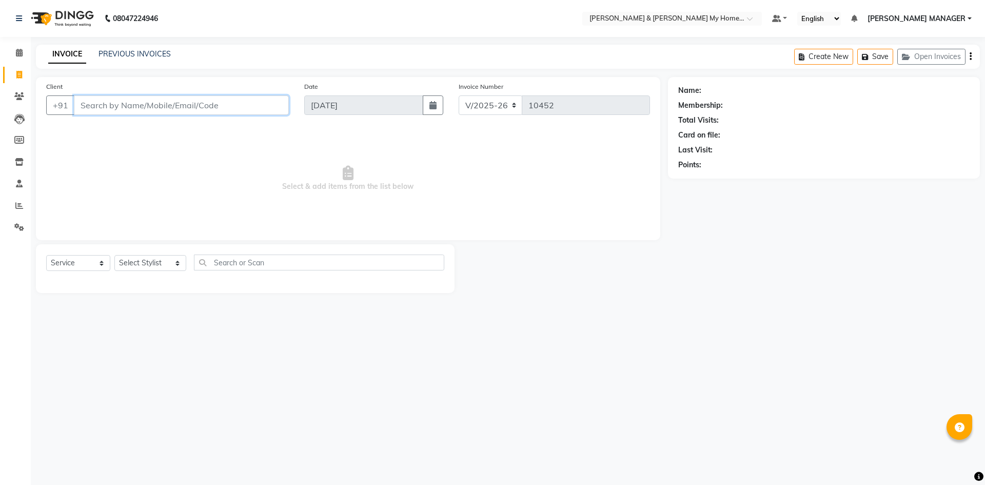
click at [165, 102] on input "Client" at bounding box center [181, 104] width 215 height 19
type input "7"
click at [168, 102] on input "Client" at bounding box center [181, 104] width 215 height 19
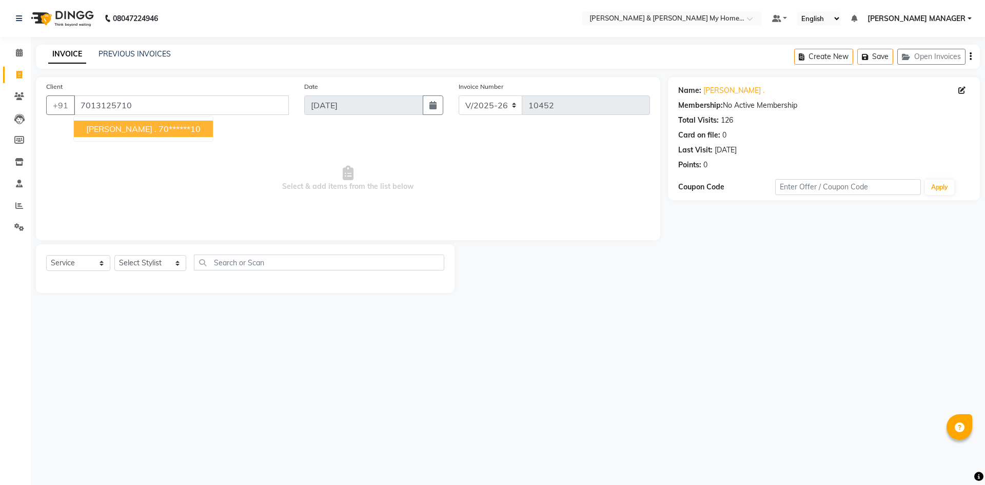
click at [158, 132] on ngb-highlight "70******10" at bounding box center [179, 129] width 42 height 10
type input "70******10"
click at [138, 261] on select "Select Stylist [PERSON_NAME] Aarti [PERSON_NAME] Beauty [PERSON_NAME] Nail [PER…" at bounding box center [150, 263] width 72 height 16
select select "83966"
click at [114, 255] on select "Select Stylist [PERSON_NAME] Aarti [PERSON_NAME] Beauty [PERSON_NAME] Nail [PER…" at bounding box center [150, 263] width 72 height 16
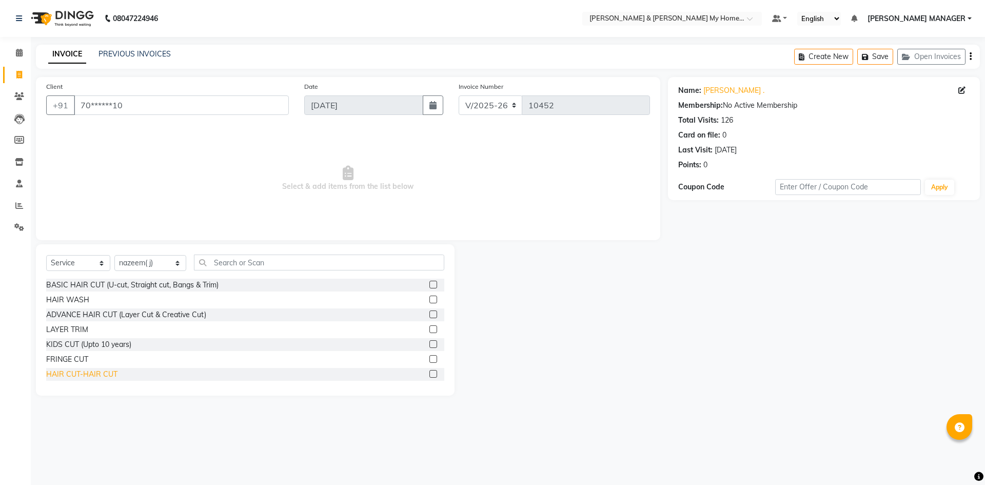
click at [104, 371] on div "HAIR CUT-HAIR CUT" at bounding box center [81, 374] width 71 height 11
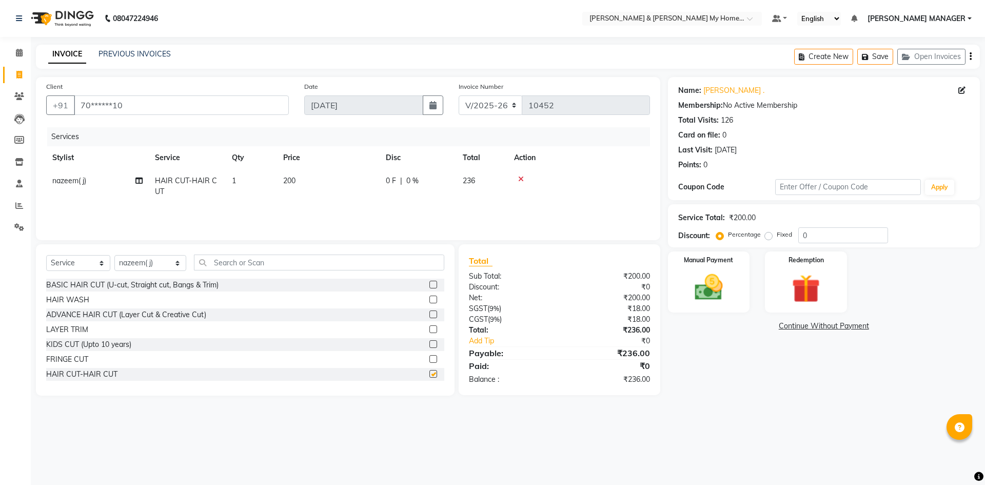
checkbox input "false"
click at [699, 283] on img at bounding box center [709, 287] width 48 height 34
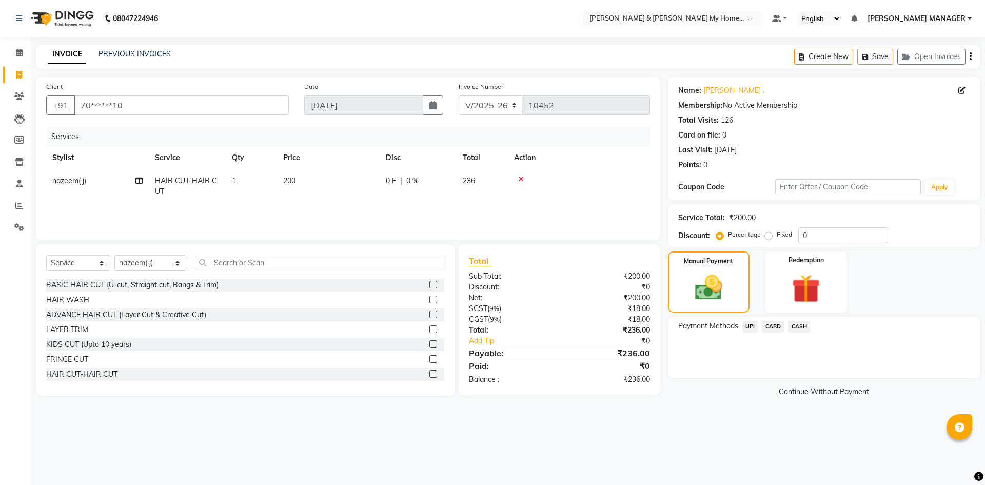
click at [746, 328] on span "UPI" at bounding box center [750, 327] width 16 height 12
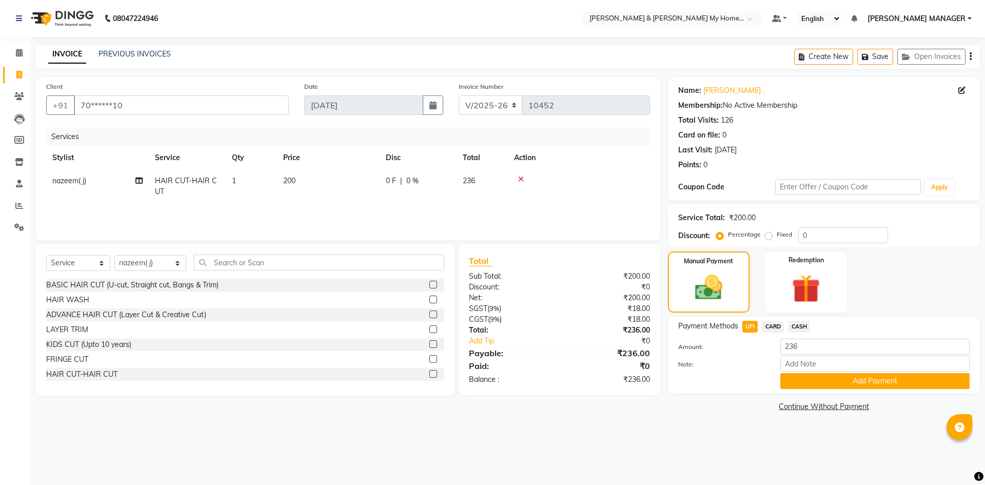
click at [818, 378] on button "Add Payment" at bounding box center [874, 381] width 189 height 16
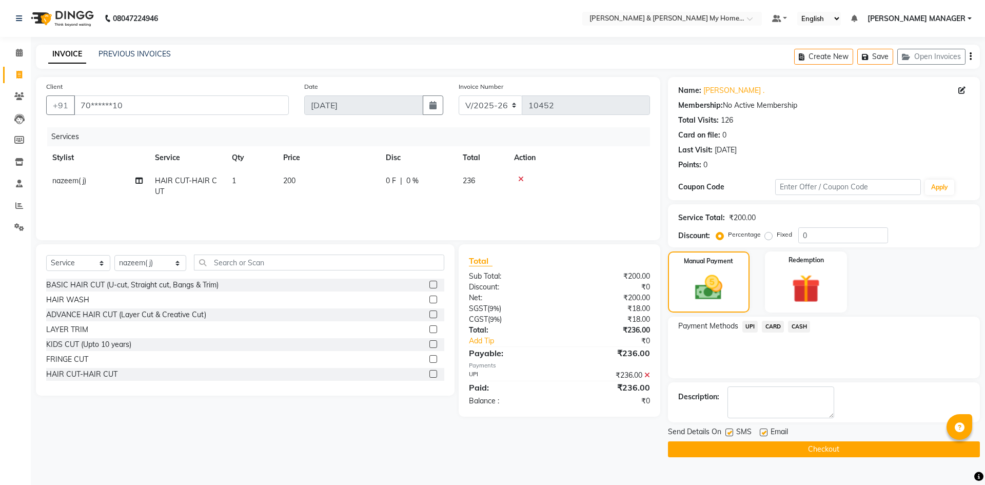
click at [831, 446] on button "Checkout" at bounding box center [824, 449] width 312 height 16
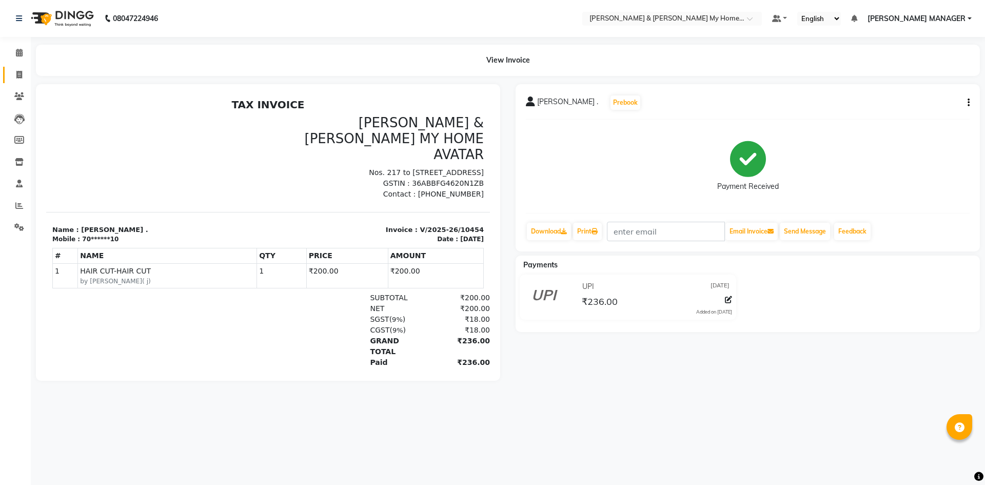
click at [16, 70] on span at bounding box center [19, 75] width 18 height 12
select select "service"
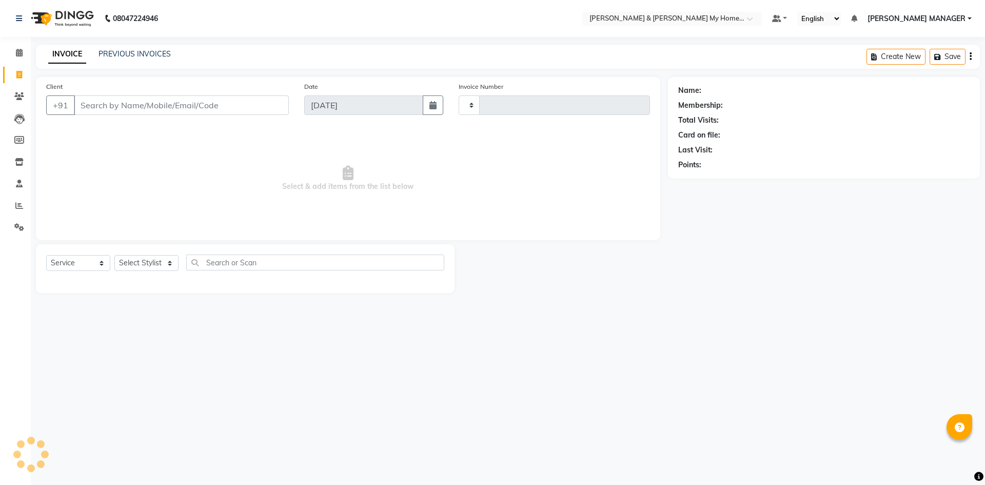
type input "10455"
select select "8193"
click at [178, 109] on input "Client" at bounding box center [181, 104] width 215 height 19
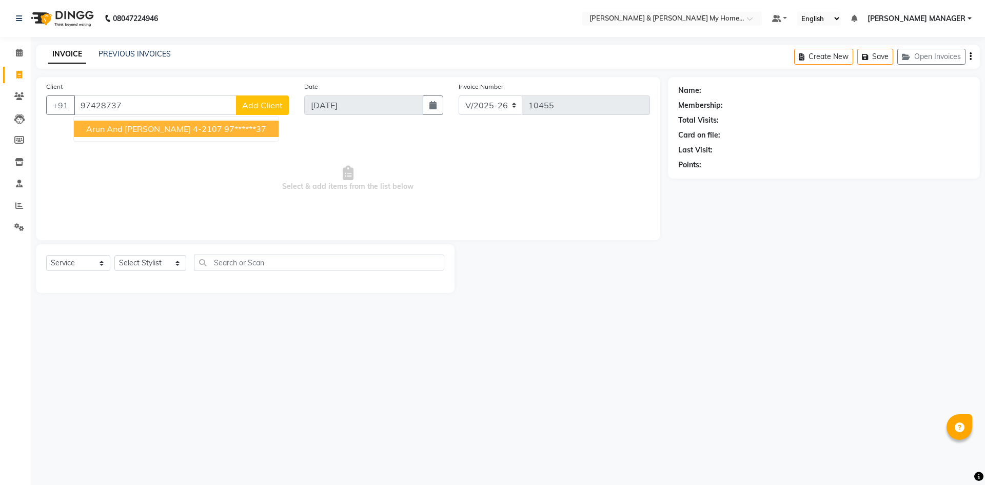
click at [174, 133] on span "Arun and Laxmi Prasanna 4-2107" at bounding box center [154, 129] width 136 height 10
type input "97******37"
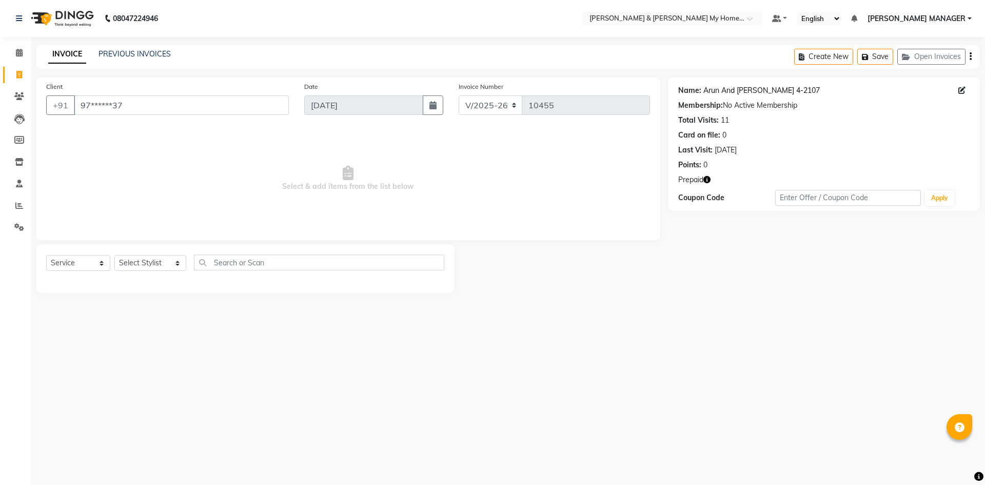
click at [720, 93] on link "Arun And Laxmi Prasanna 4-2107" at bounding box center [761, 90] width 116 height 11
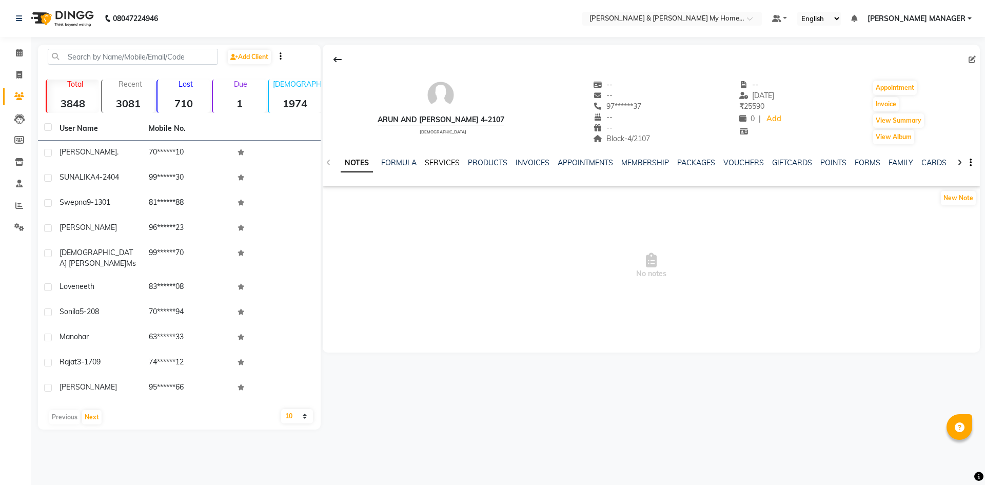
click at [439, 159] on link "SERVICES" at bounding box center [442, 162] width 35 height 9
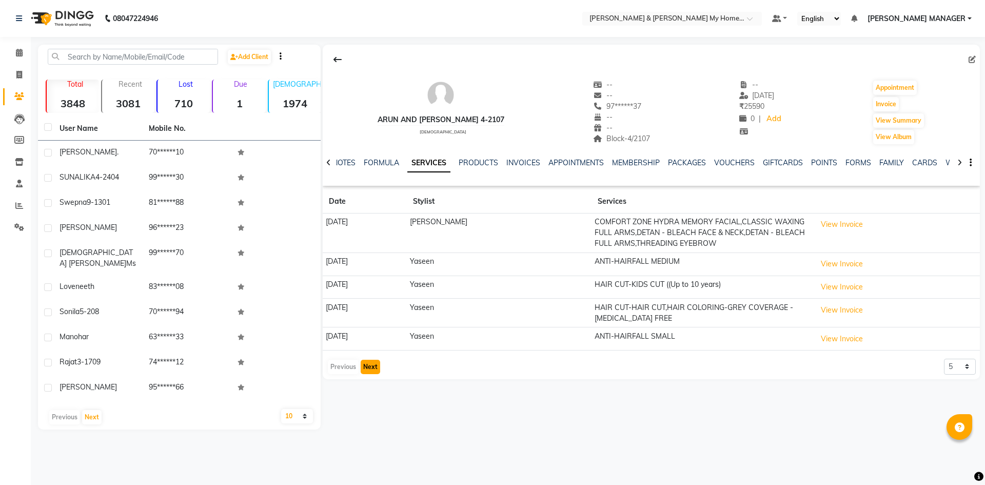
click at [370, 368] on button "Next" at bounding box center [370, 366] width 19 height 14
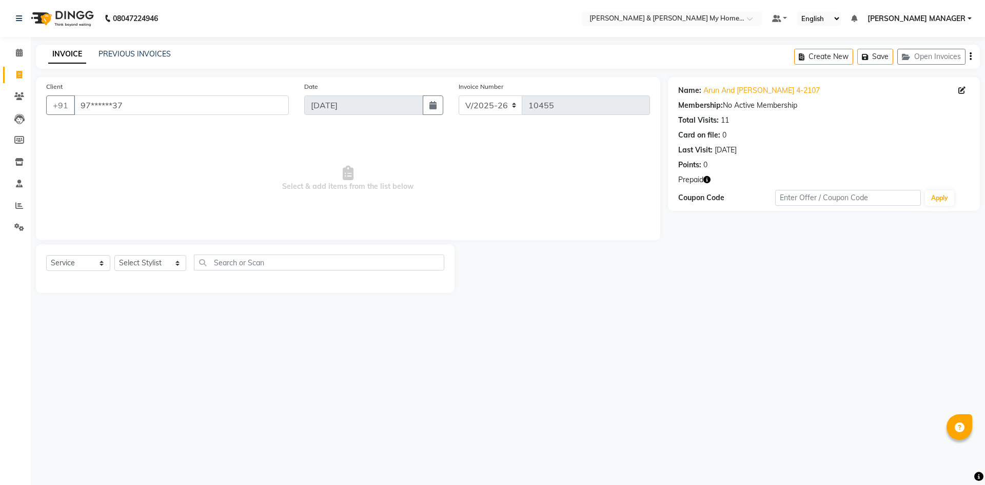
select select "8193"
select select "service"
click at [18, 71] on icon at bounding box center [19, 75] width 6 height 8
select select "service"
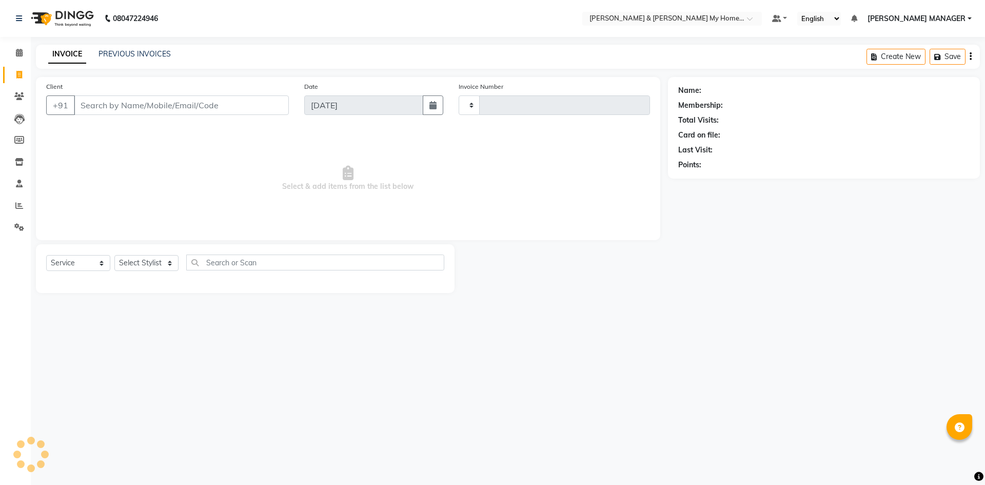
type input "10456"
select select "8193"
click at [127, 110] on input "Client" at bounding box center [181, 104] width 215 height 19
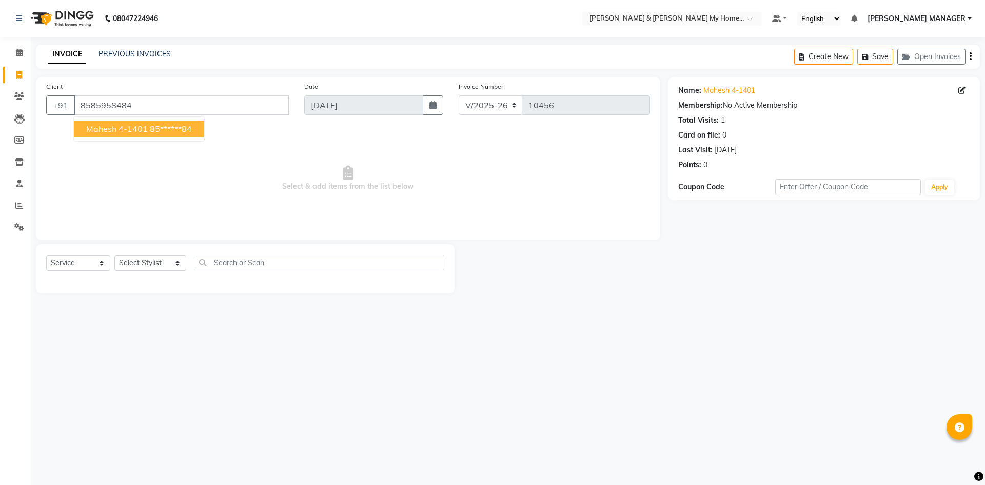
click at [112, 127] on span "mahesh 4-1401" at bounding box center [117, 129] width 62 height 10
type input "85******84"
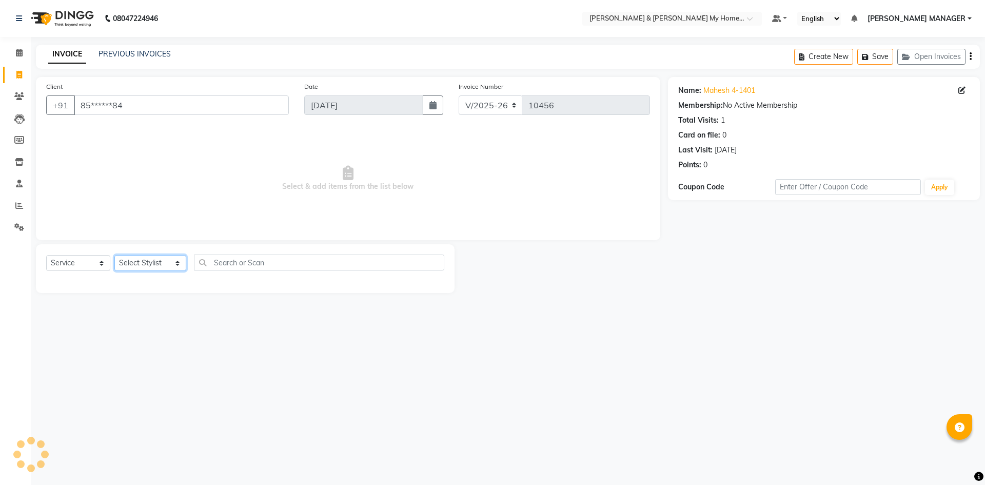
drag, startPoint x: 126, startPoint y: 267, endPoint x: 127, endPoint y: 259, distance: 7.7
click at [126, 267] on select "Select Stylist [PERSON_NAME] Aarti [PERSON_NAME] Beauty [PERSON_NAME] Nail [PER…" at bounding box center [150, 263] width 72 height 16
select select "87415"
click at [114, 255] on select "Select Stylist [PERSON_NAME] Aarti [PERSON_NAME] Beauty [PERSON_NAME] Nail [PER…" at bounding box center [150, 263] width 72 height 16
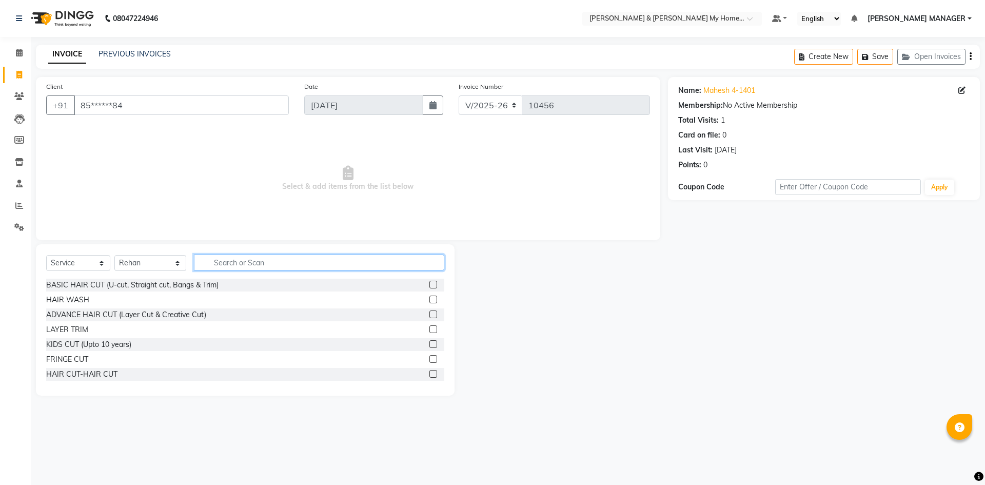
click at [263, 263] on input "text" at bounding box center [319, 262] width 250 height 16
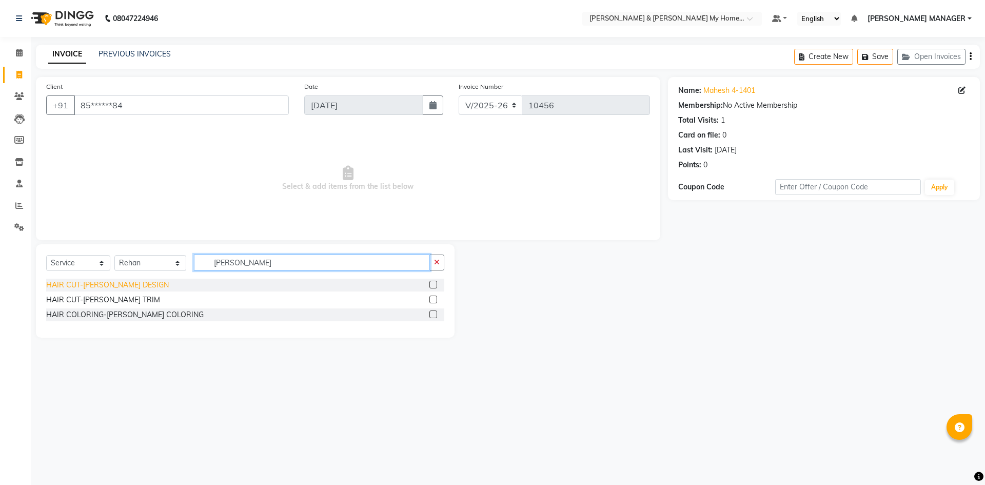
type input "BEARD"
click at [129, 283] on div "HAIR CUT-[PERSON_NAME] DESIGN" at bounding box center [107, 284] width 123 height 11
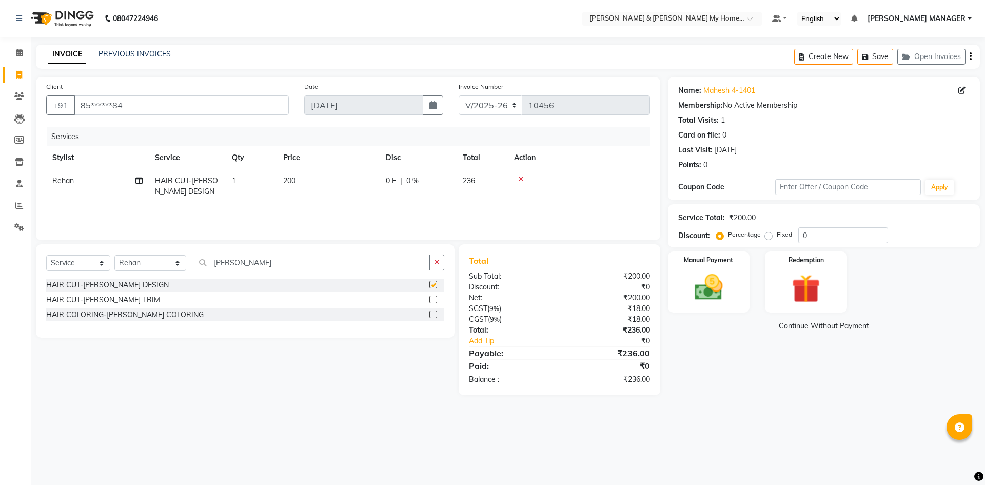
checkbox input "false"
click at [728, 94] on link "Mahesh 4-1401" at bounding box center [729, 90] width 52 height 11
click at [714, 298] on img at bounding box center [709, 287] width 48 height 34
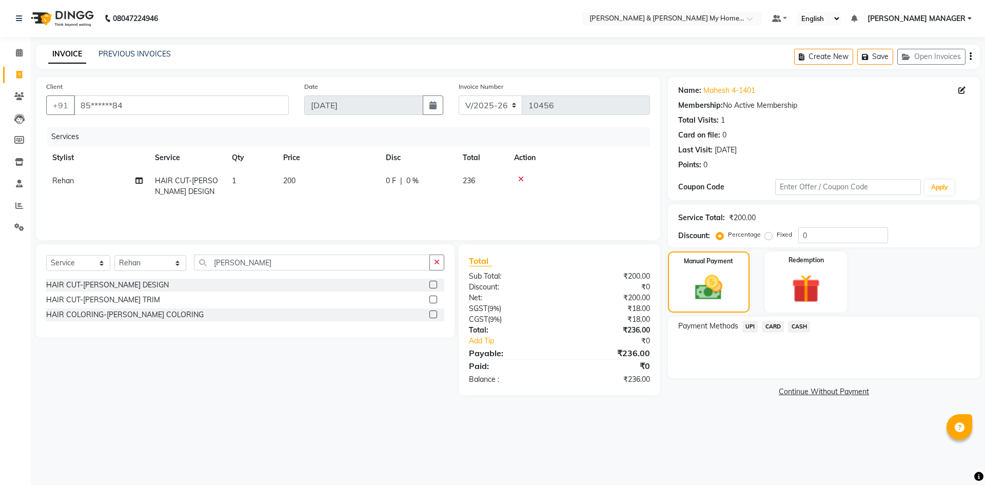
click at [750, 325] on span "UPI" at bounding box center [750, 327] width 16 height 12
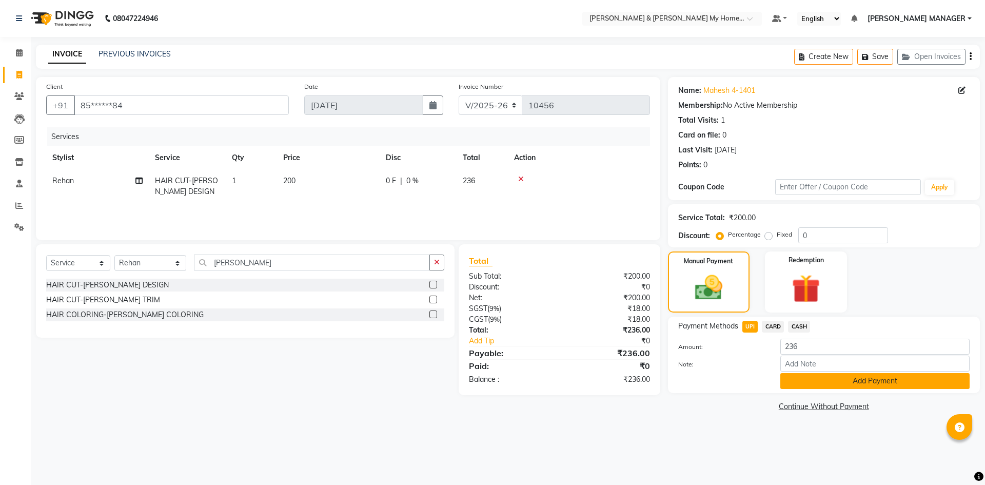
click at [806, 386] on button "Add Payment" at bounding box center [874, 381] width 189 height 16
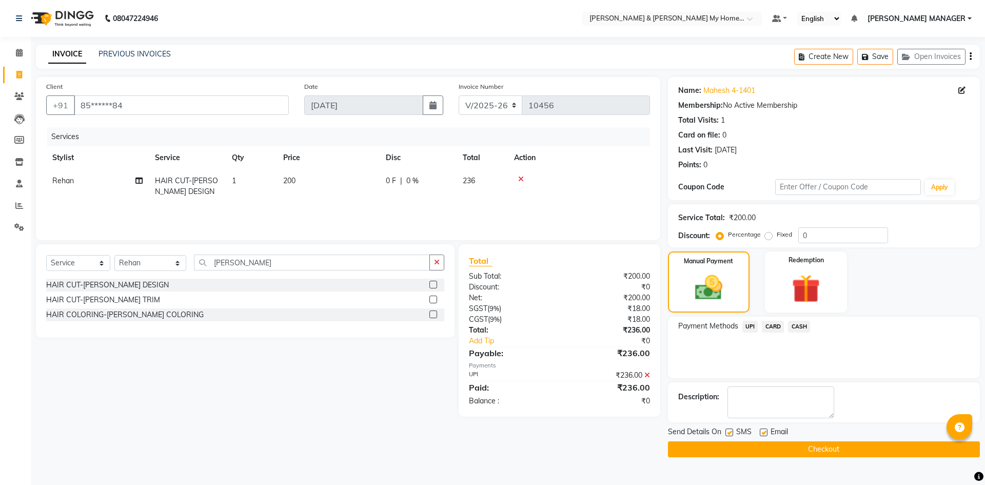
click at [814, 442] on button "Checkout" at bounding box center [824, 449] width 312 height 16
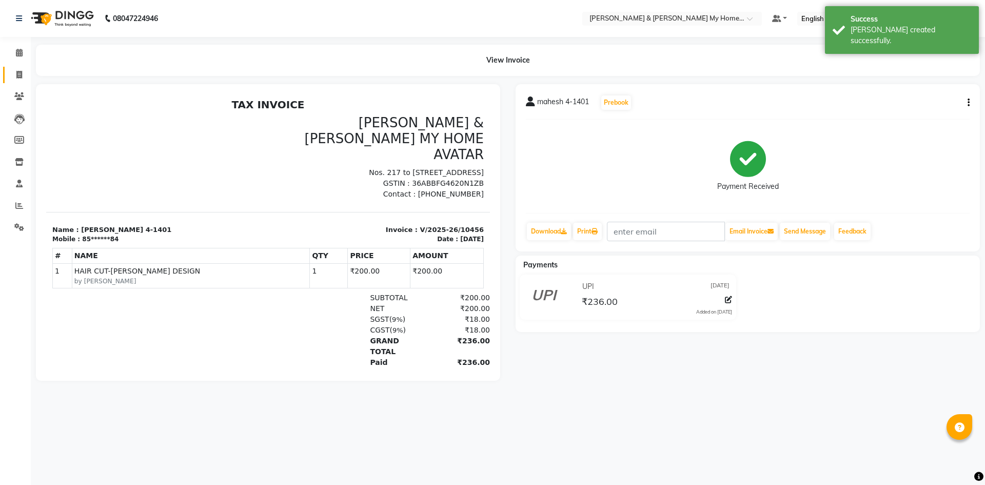
click at [16, 82] on link "Invoice" at bounding box center [15, 75] width 25 height 17
select select "service"
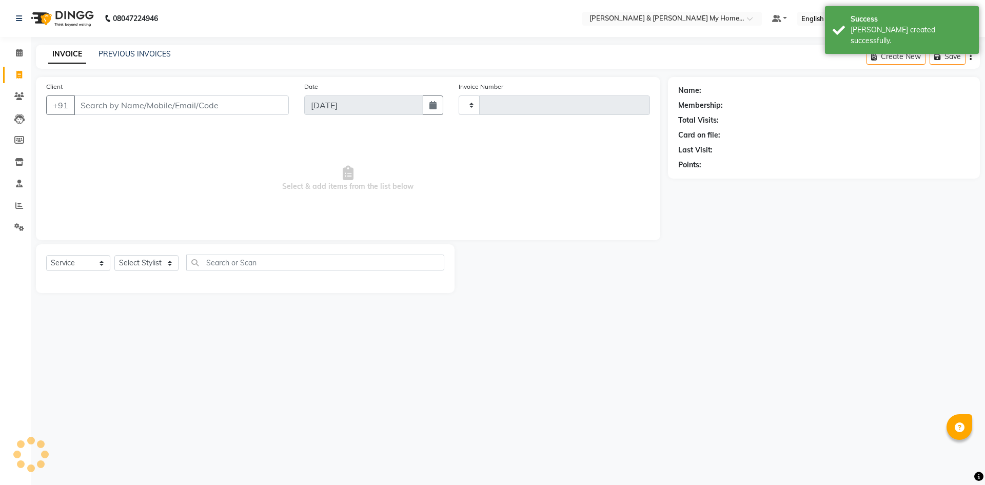
type input "10457"
select select "8193"
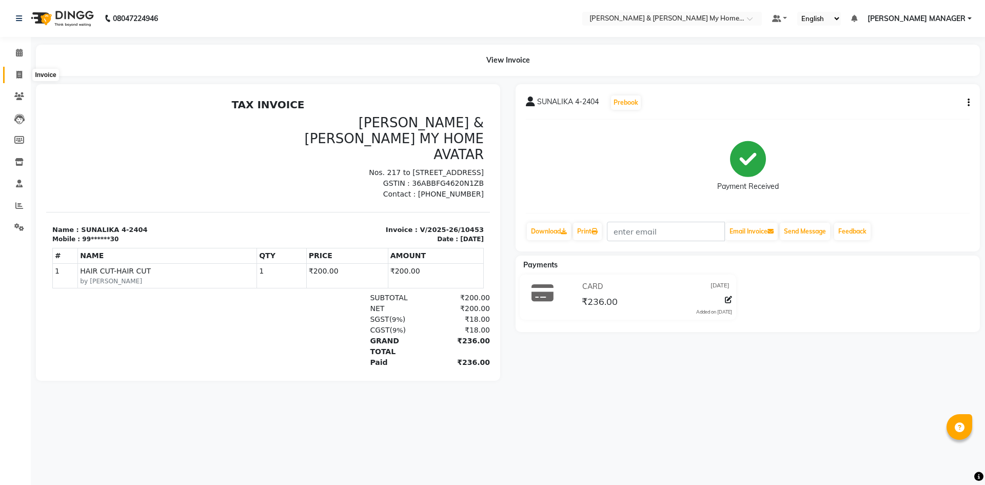
click at [21, 76] on icon at bounding box center [19, 75] width 6 height 8
select select "8193"
select select "service"
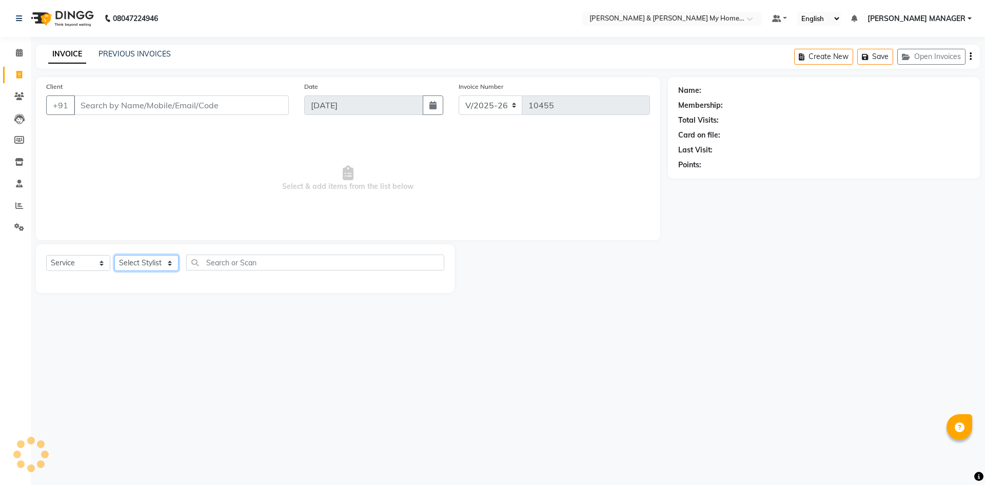
click at [138, 262] on select "Select Stylist" at bounding box center [146, 263] width 64 height 16
select select "83966"
click at [114, 255] on select "Select Stylist [PERSON_NAME] Aarti [PERSON_NAME] Beauty [PERSON_NAME] Nail [PER…" at bounding box center [150, 263] width 72 height 16
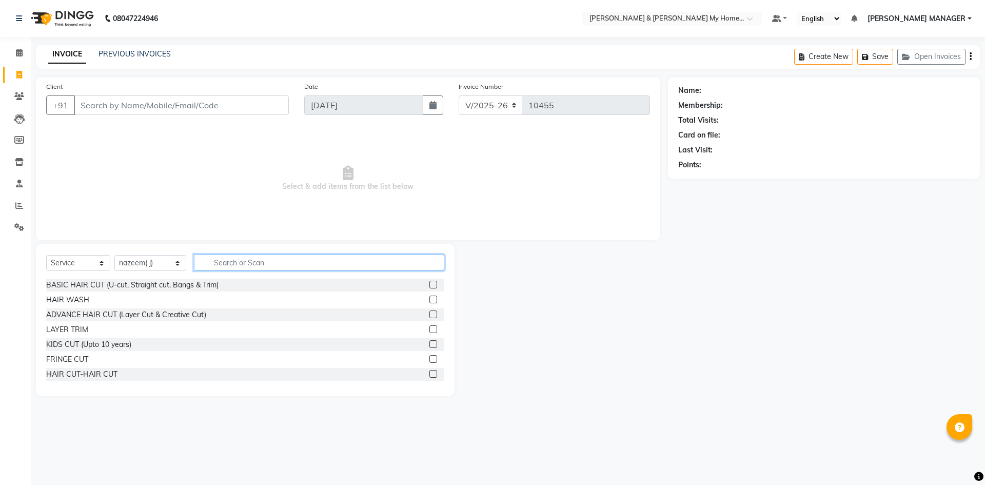
click at [250, 259] on input "text" at bounding box center [319, 262] width 250 height 16
click at [142, 103] on input "Client" at bounding box center [181, 104] width 215 height 19
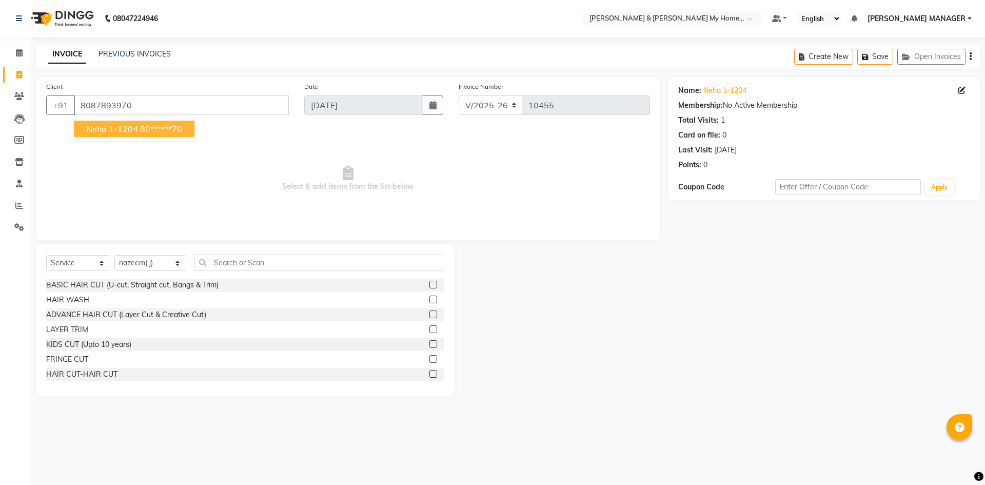
click at [123, 135] on button "Neha 1-1204 80******70" at bounding box center [134, 129] width 121 height 16
type input "80******70"
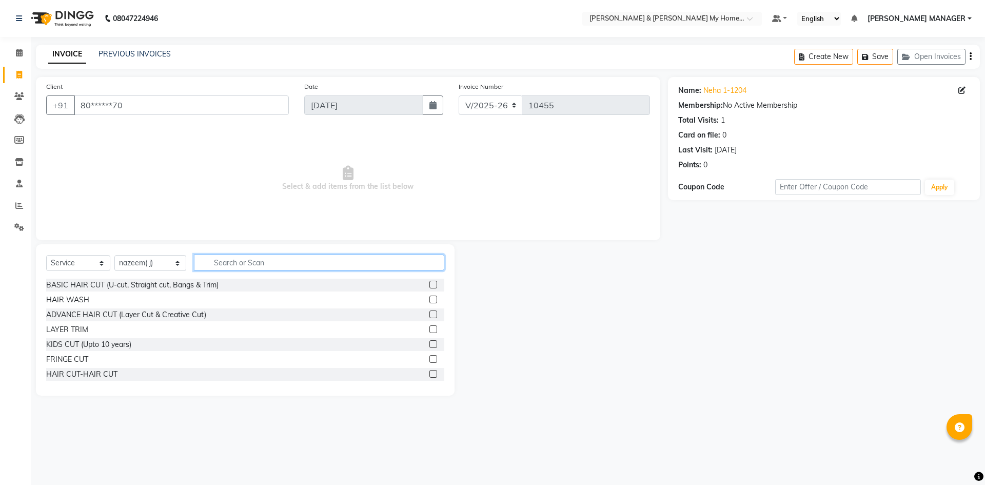
click at [233, 264] on input "text" at bounding box center [319, 262] width 250 height 16
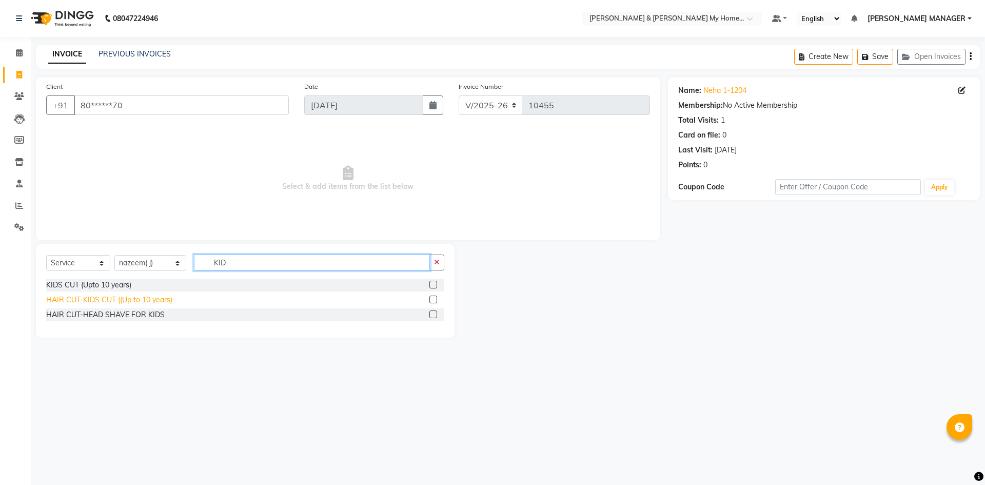
type input "KID"
click at [136, 297] on div "HAIR CUT-KIDS CUT ((Up to 10 years)" at bounding box center [109, 299] width 126 height 11
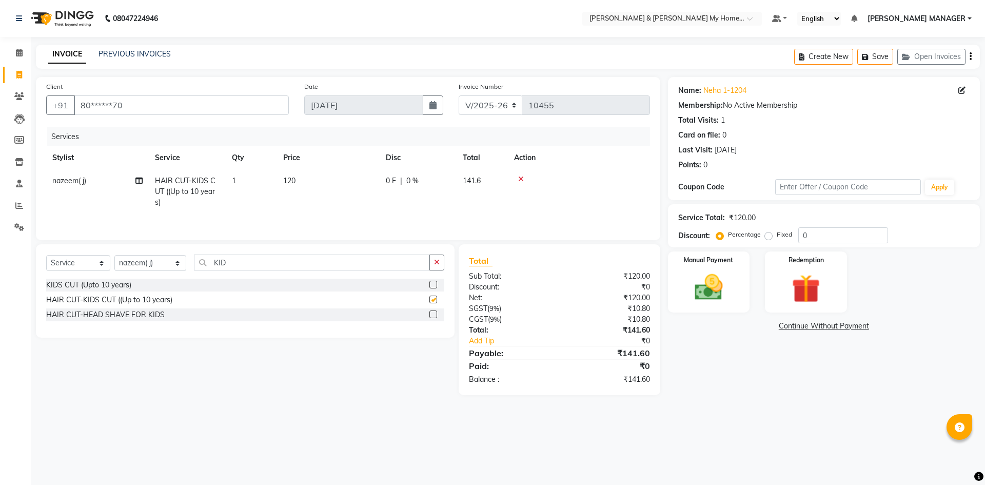
checkbox input "false"
click at [705, 290] on img at bounding box center [709, 287] width 48 height 34
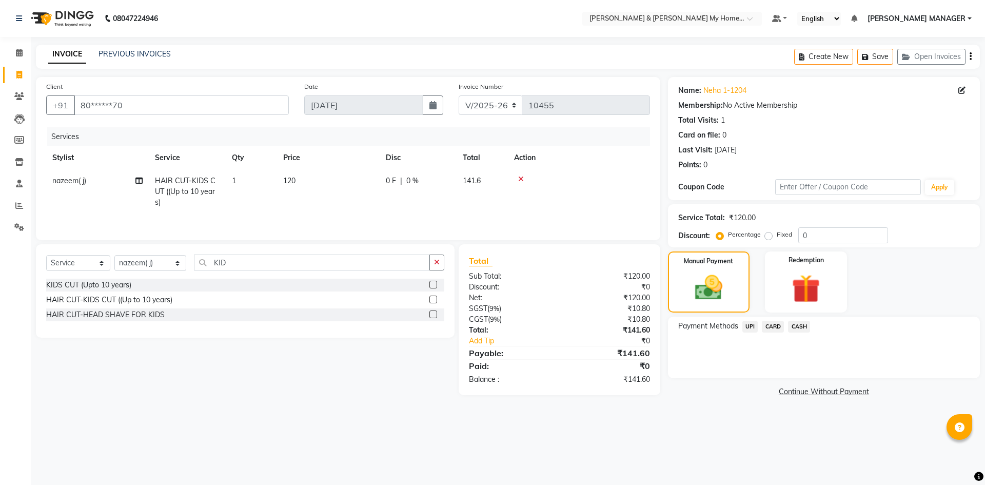
click at [745, 329] on span "UPI" at bounding box center [750, 327] width 16 height 12
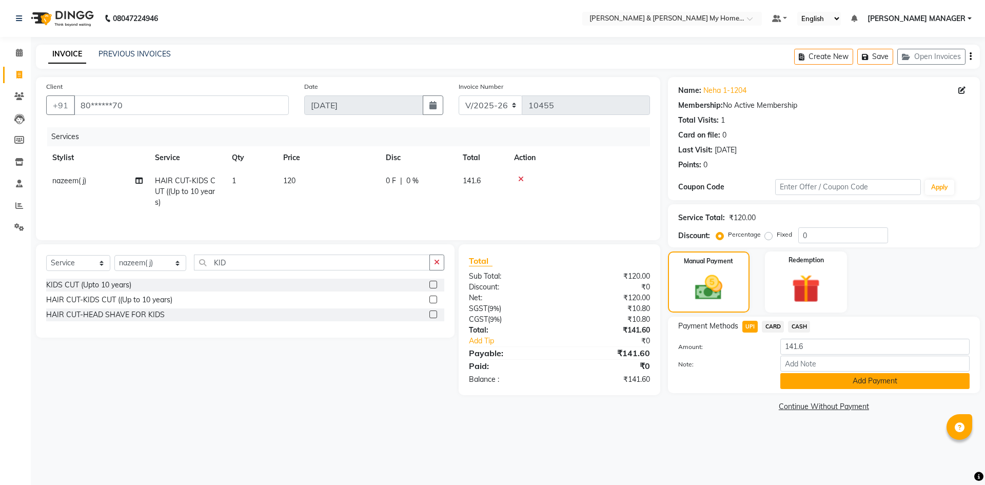
click at [853, 377] on button "Add Payment" at bounding box center [874, 381] width 189 height 16
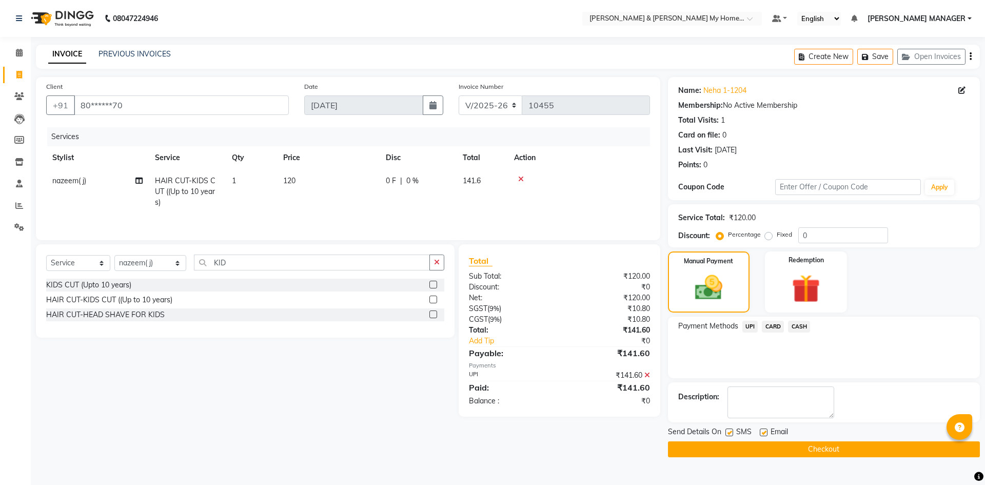
click at [842, 451] on button "Checkout" at bounding box center [824, 449] width 312 height 16
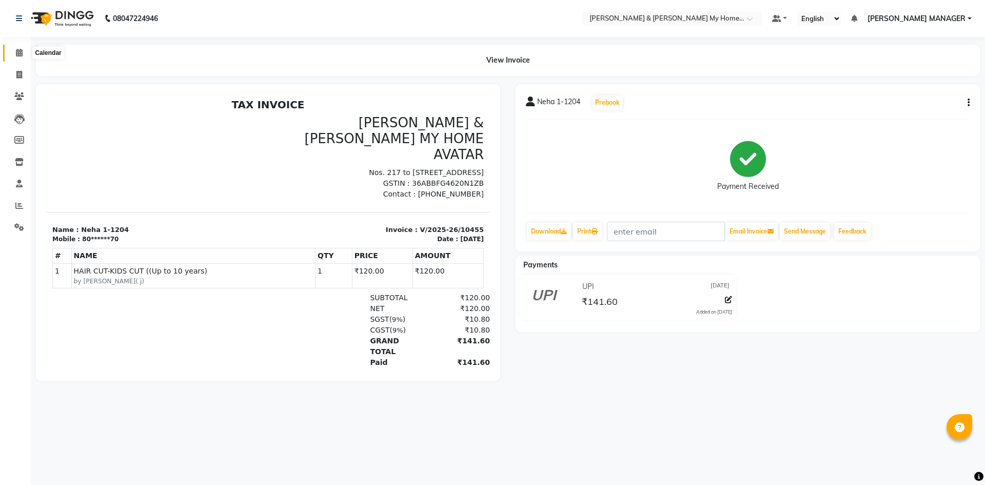
click at [14, 54] on span at bounding box center [19, 53] width 18 height 12
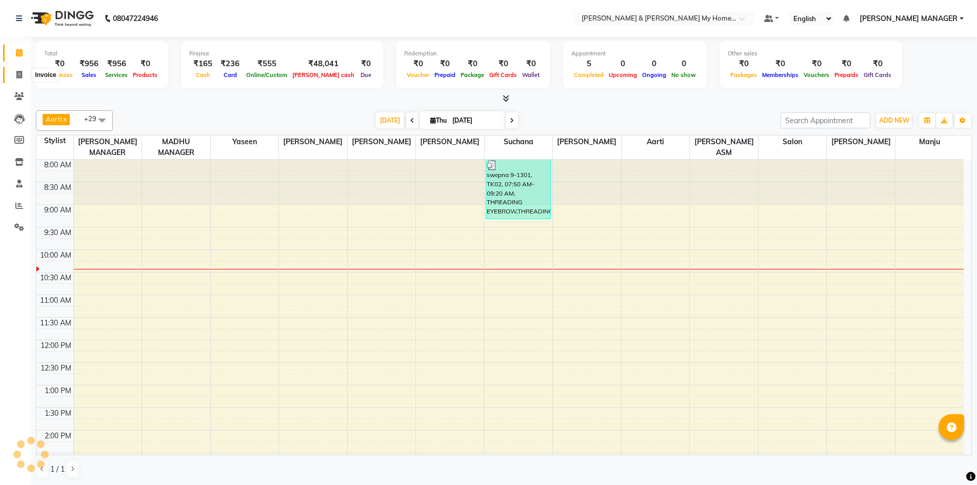
click at [14, 78] on span at bounding box center [19, 75] width 18 height 12
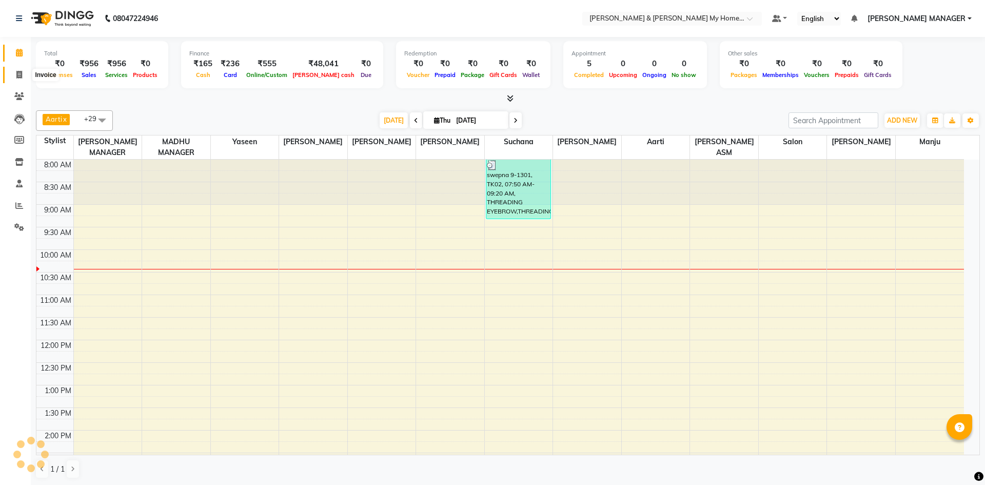
select select "8193"
select select "service"
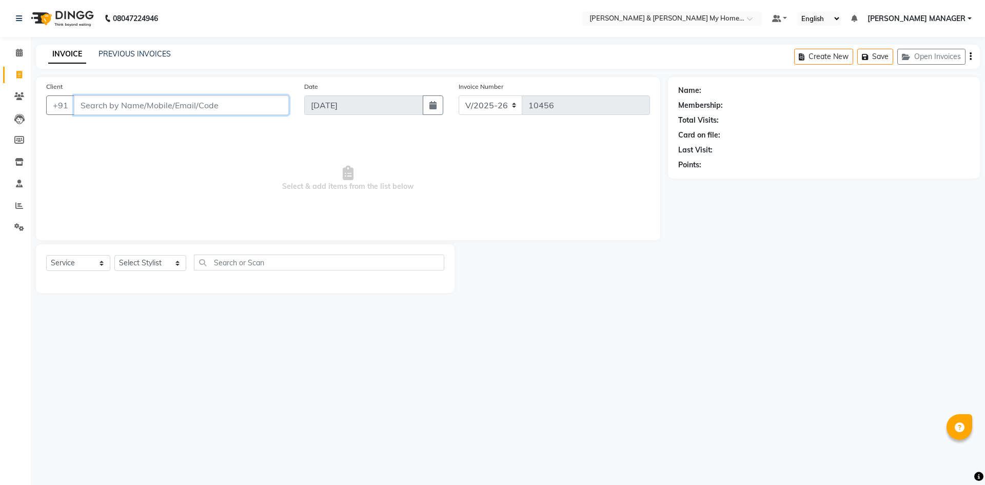
click at [209, 110] on input "Client" at bounding box center [181, 104] width 215 height 19
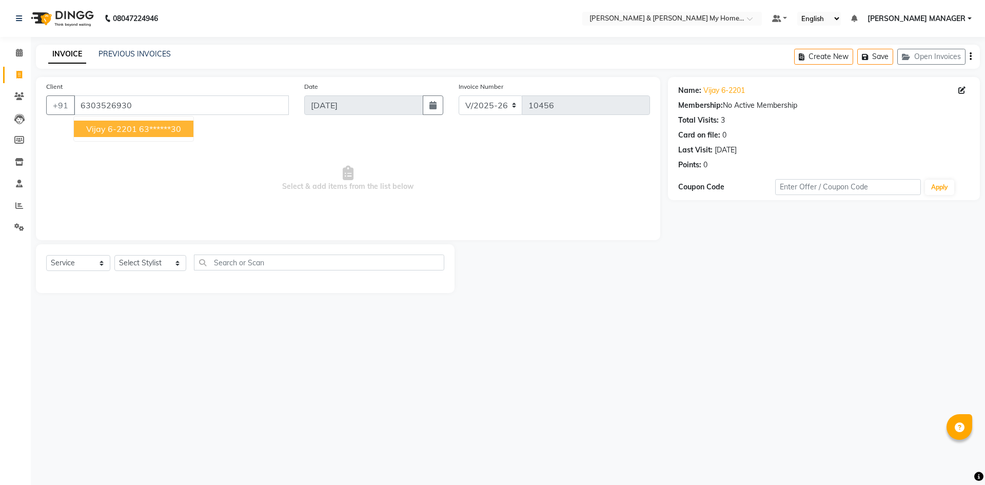
click at [153, 137] on ngb-typeahead-window "vijay 6-2201 63******30" at bounding box center [133, 129] width 121 height 26
click at [153, 129] on ngb-highlight "63******30" at bounding box center [160, 129] width 42 height 10
type input "63******30"
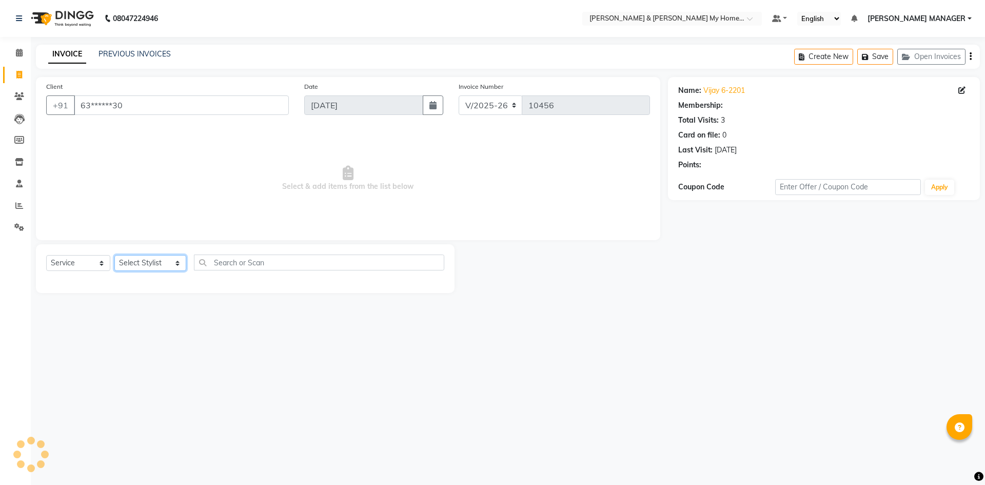
click at [143, 270] on select "Select Stylist [PERSON_NAME] Aarti [PERSON_NAME] Beauty [PERSON_NAME] Nail [PER…" at bounding box center [150, 263] width 72 height 16
select select "85313"
click at [114, 255] on select "Select Stylist Aadil Aarti Aarti Beauty Akanksha Beauty akanksha Nail ALKA Anki…" at bounding box center [150, 263] width 72 height 16
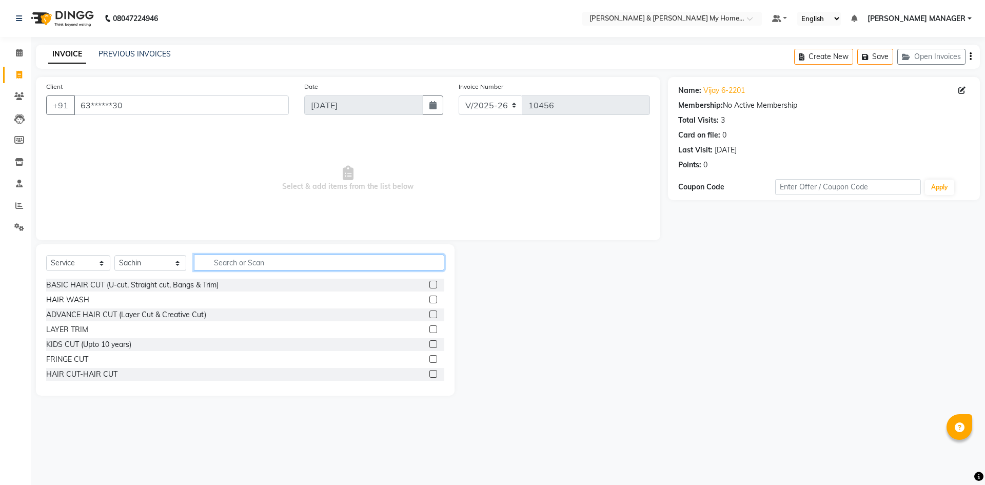
click at [254, 268] on input "text" at bounding box center [319, 262] width 250 height 16
click at [265, 261] on input "text" at bounding box center [319, 262] width 250 height 16
type input "SHAVE"
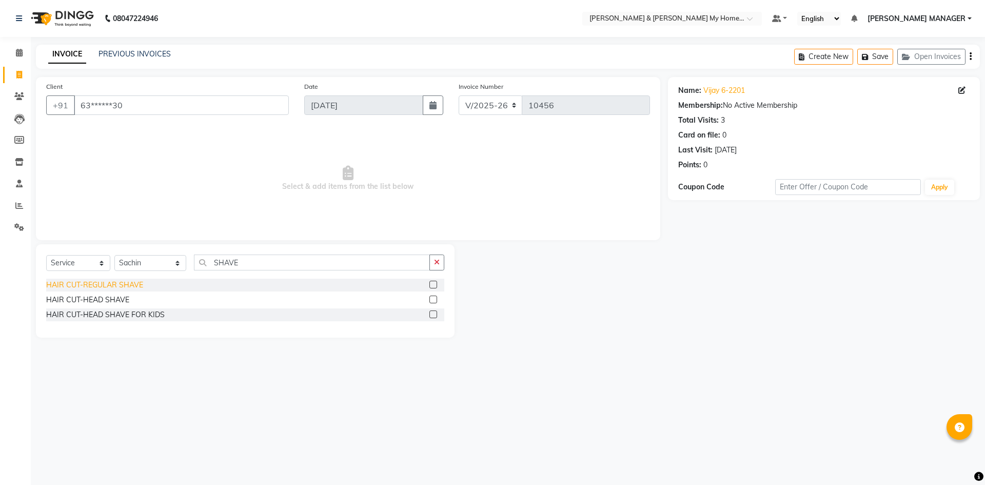
click at [122, 281] on div "HAIR CUT-REGULAR SHAVE" at bounding box center [94, 284] width 97 height 11
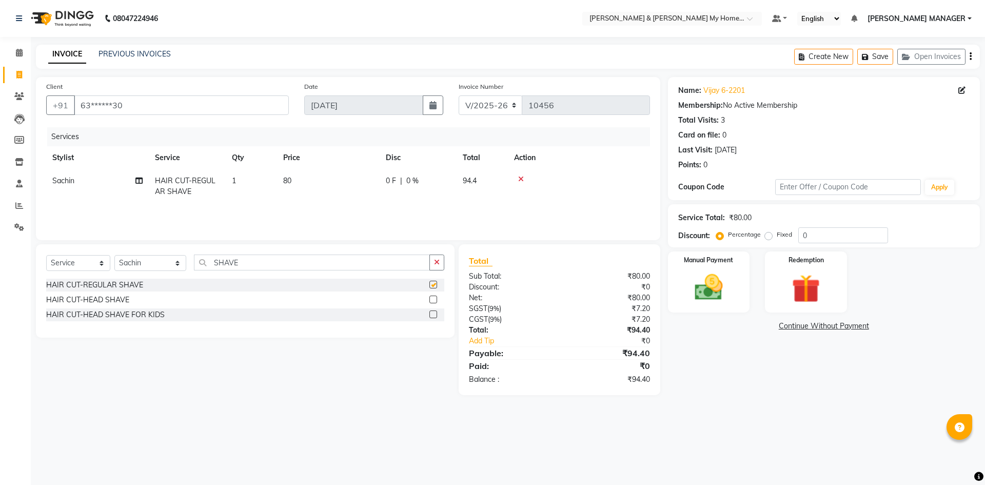
checkbox input "false"
click at [291, 180] on span "80" at bounding box center [287, 180] width 8 height 9
select select "85313"
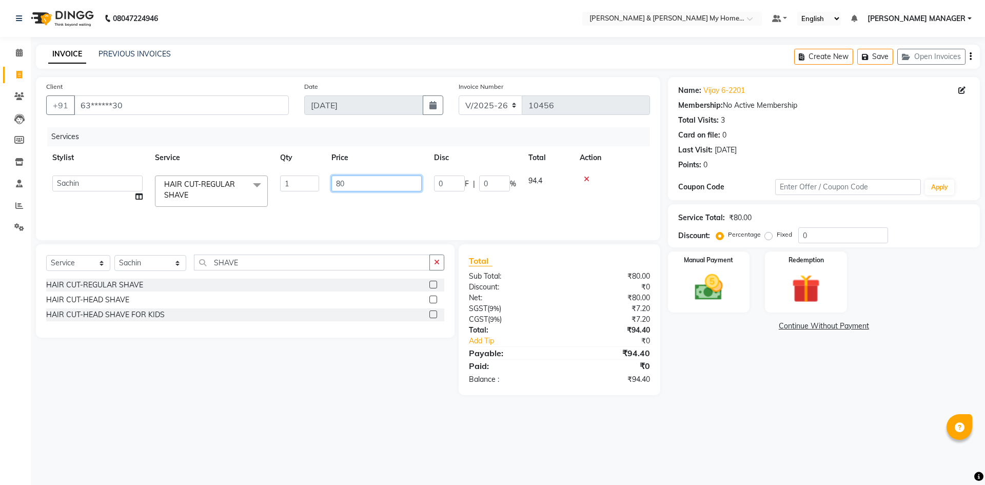
click at [343, 185] on input "80" at bounding box center [376, 183] width 90 height 16
type input "100"
click at [343, 212] on div "Services Stylist Service Qty Price Disc Total Action Aadil Aarti Aarti Beauty A…" at bounding box center [348, 178] width 604 height 103
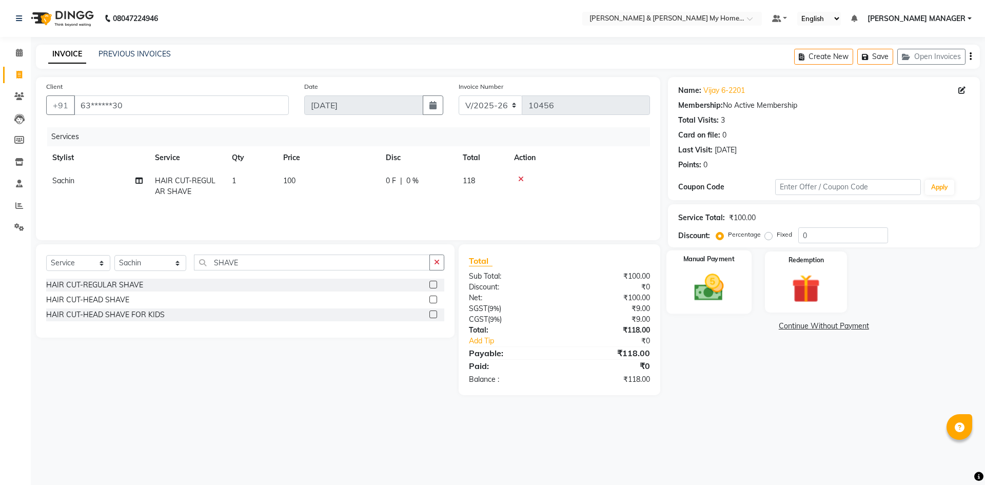
click at [711, 303] on img at bounding box center [709, 287] width 48 height 34
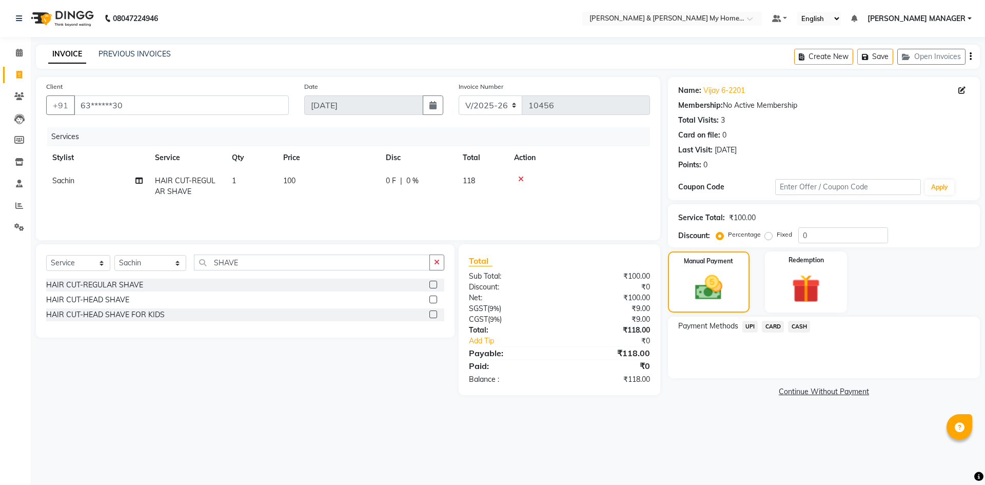
click at [752, 327] on span "UPI" at bounding box center [750, 327] width 16 height 12
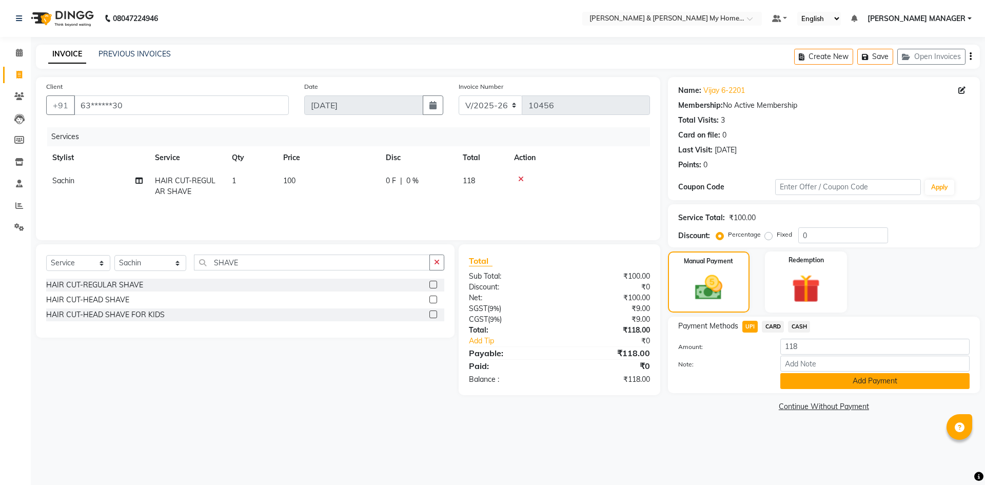
click at [803, 385] on button "Add Payment" at bounding box center [874, 381] width 189 height 16
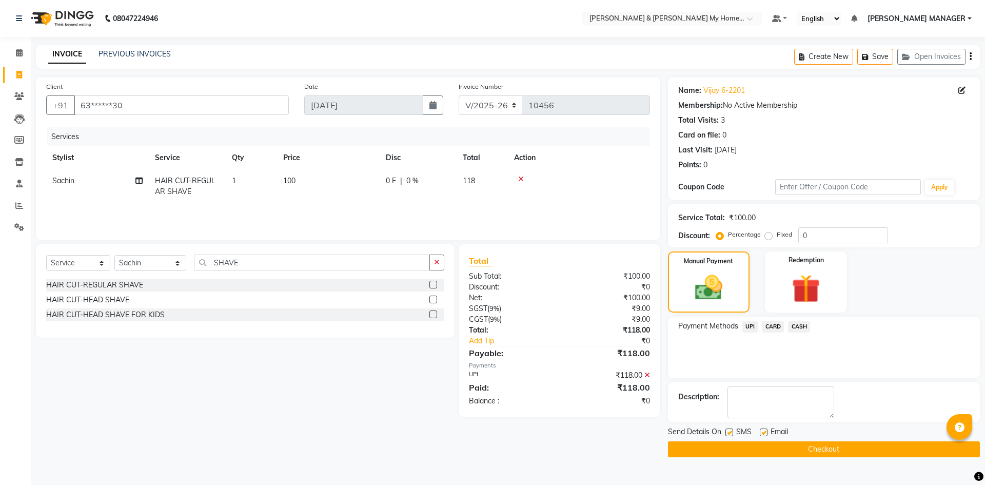
click at [802, 452] on button "Checkout" at bounding box center [824, 449] width 312 height 16
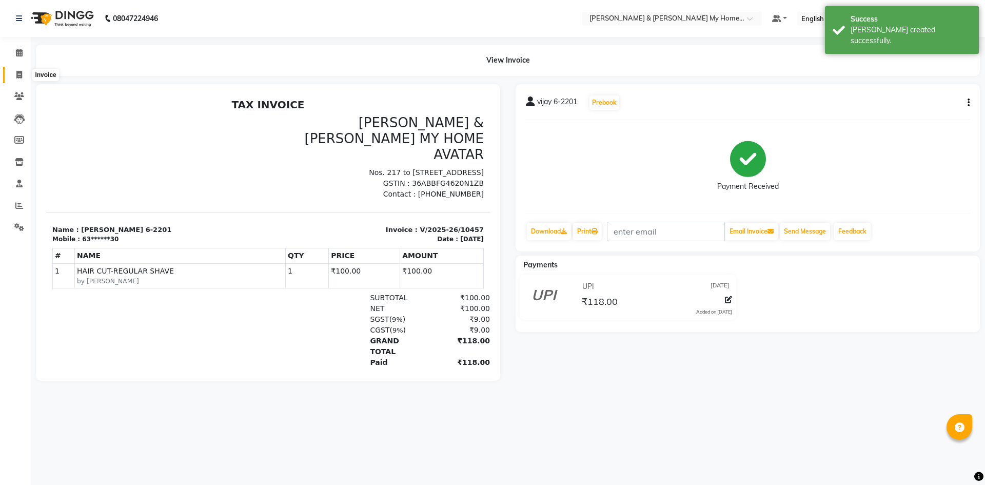
click at [22, 77] on icon at bounding box center [19, 75] width 6 height 8
select select "service"
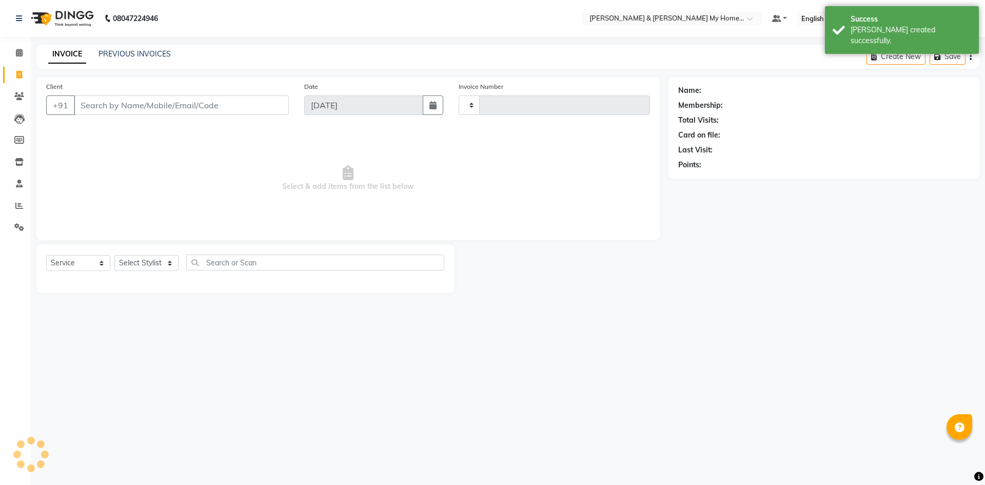
type input "10458"
select select "8193"
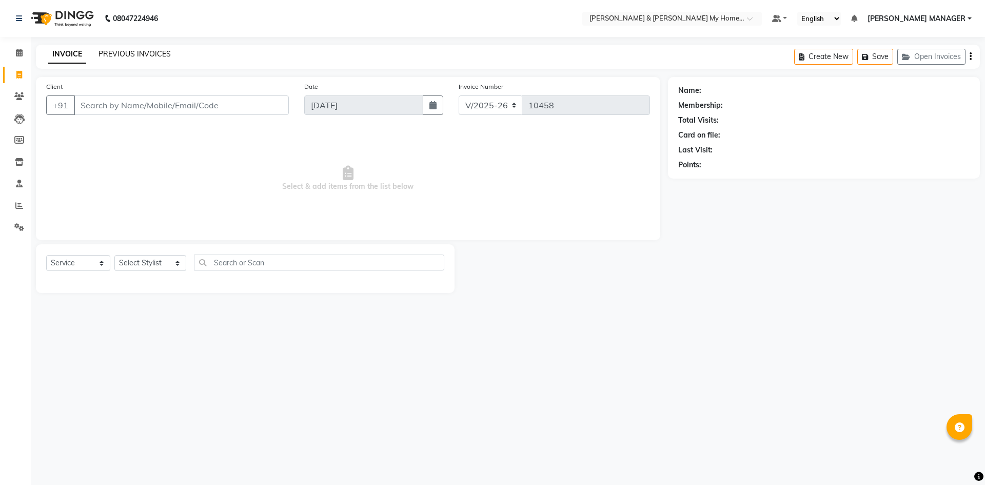
click at [119, 54] on link "PREVIOUS INVOICES" at bounding box center [134, 53] width 72 height 9
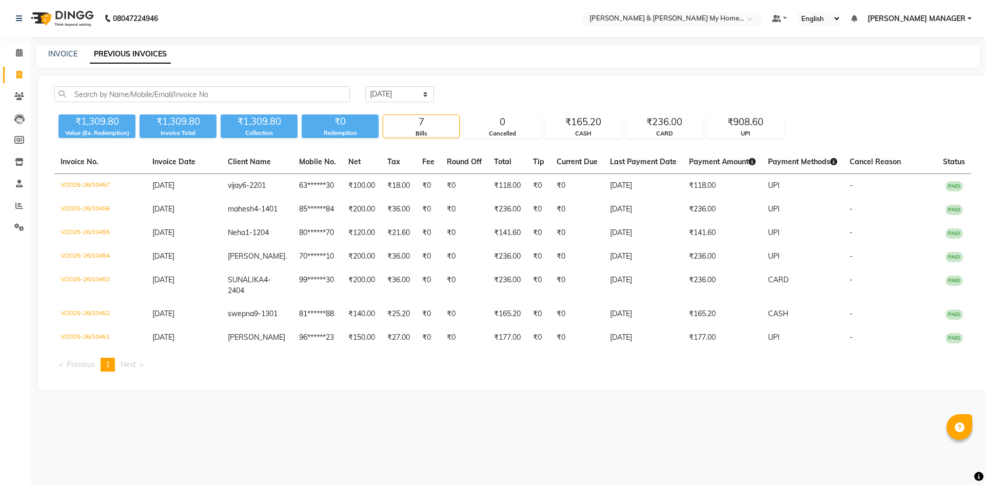
click at [7, 74] on link "Invoice" at bounding box center [15, 75] width 25 height 17
select select "8193"
select select "service"
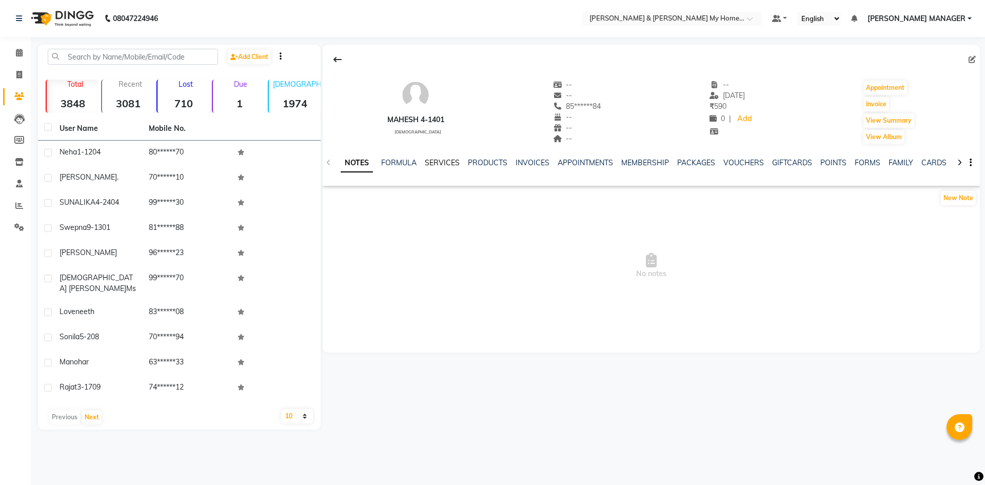
click at [446, 164] on link "SERVICES" at bounding box center [442, 162] width 35 height 9
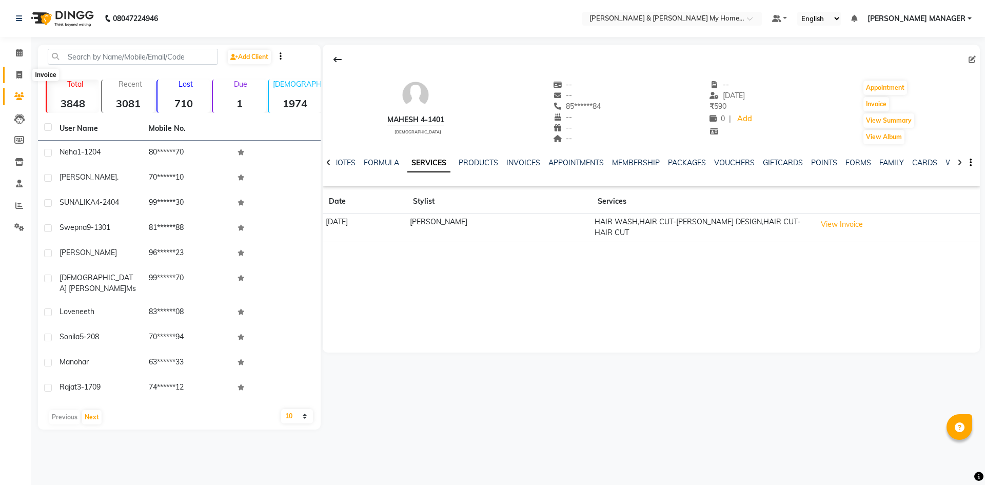
click at [20, 72] on icon at bounding box center [19, 75] width 6 height 8
select select "service"
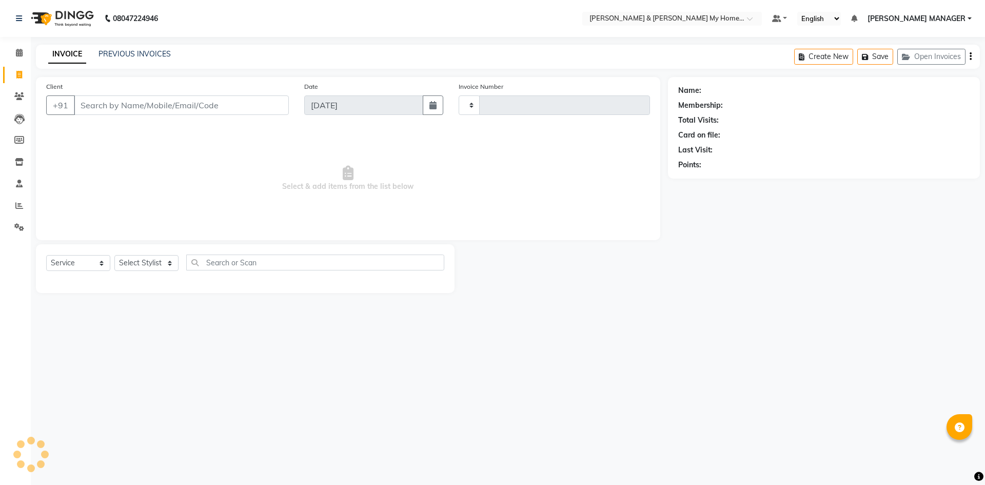
type input "10458"
select select "8193"
